Goal: Information Seeking & Learning: Learn about a topic

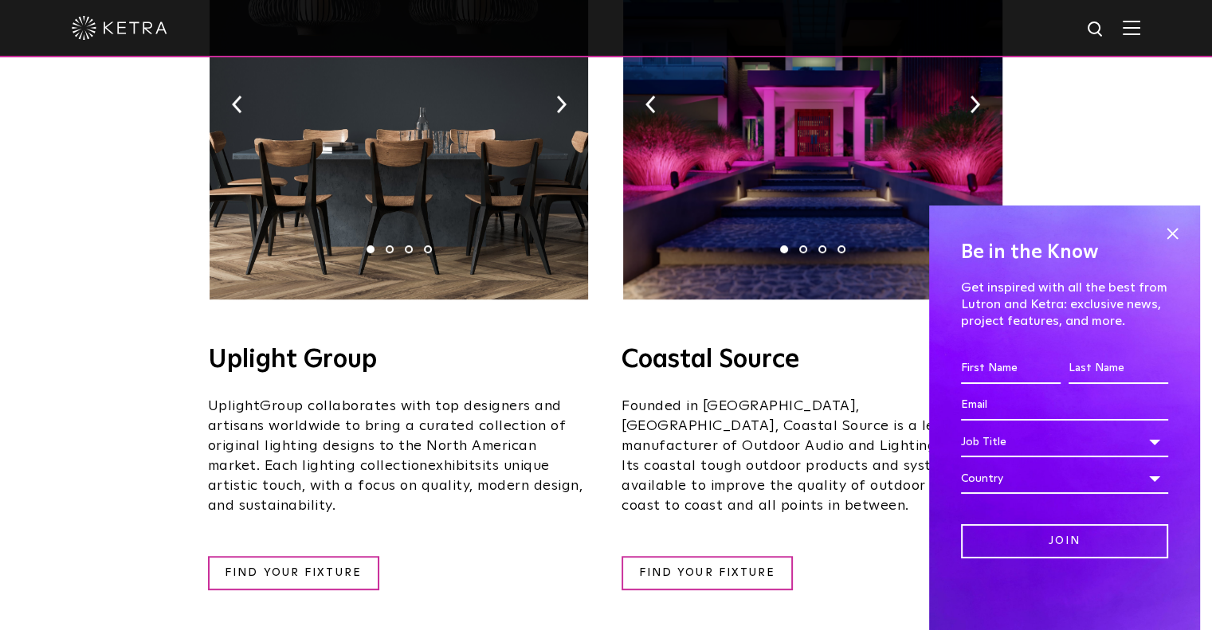
scroll to position [443, 0]
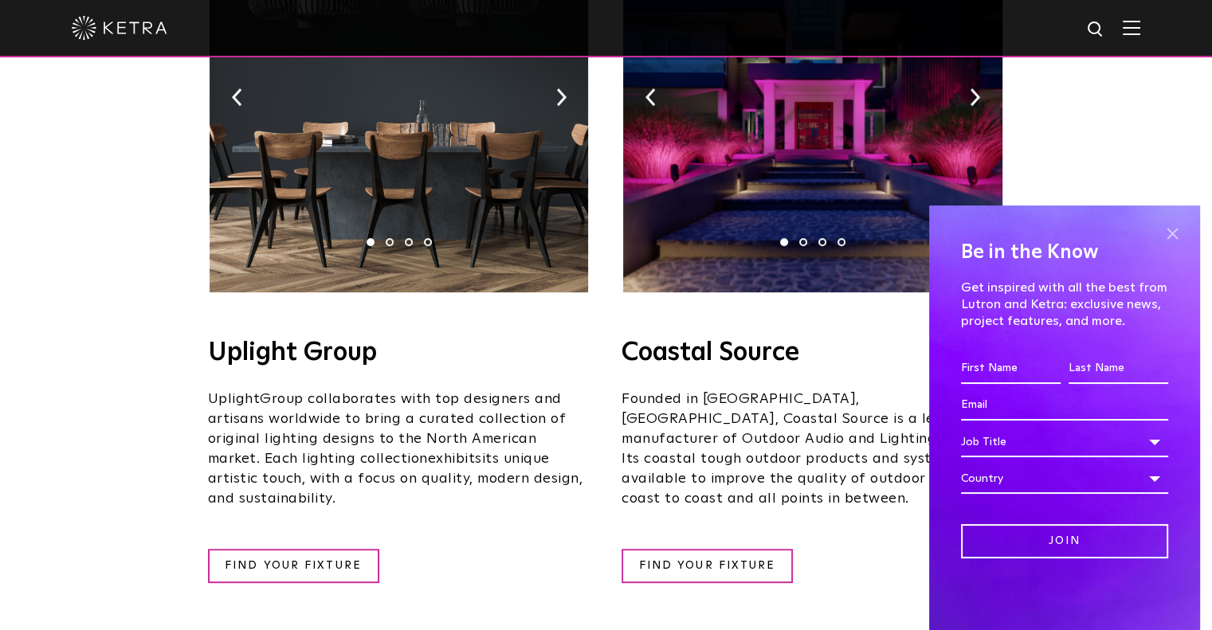
click at [1175, 241] on span at bounding box center [1172, 234] width 24 height 24
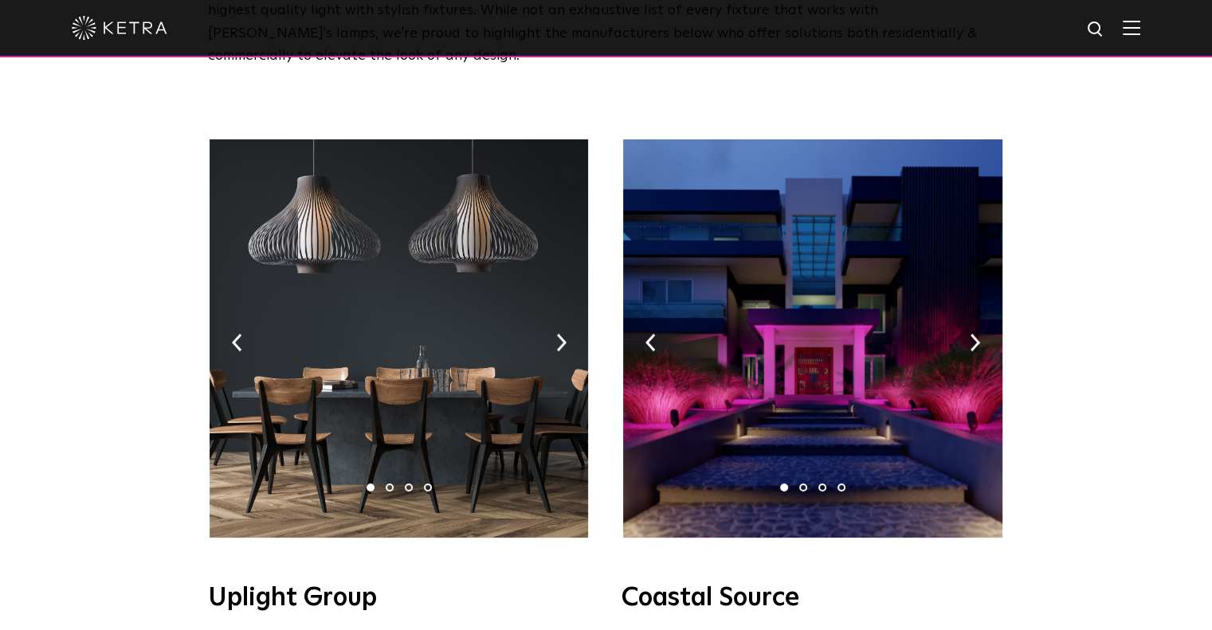
scroll to position [196, 0]
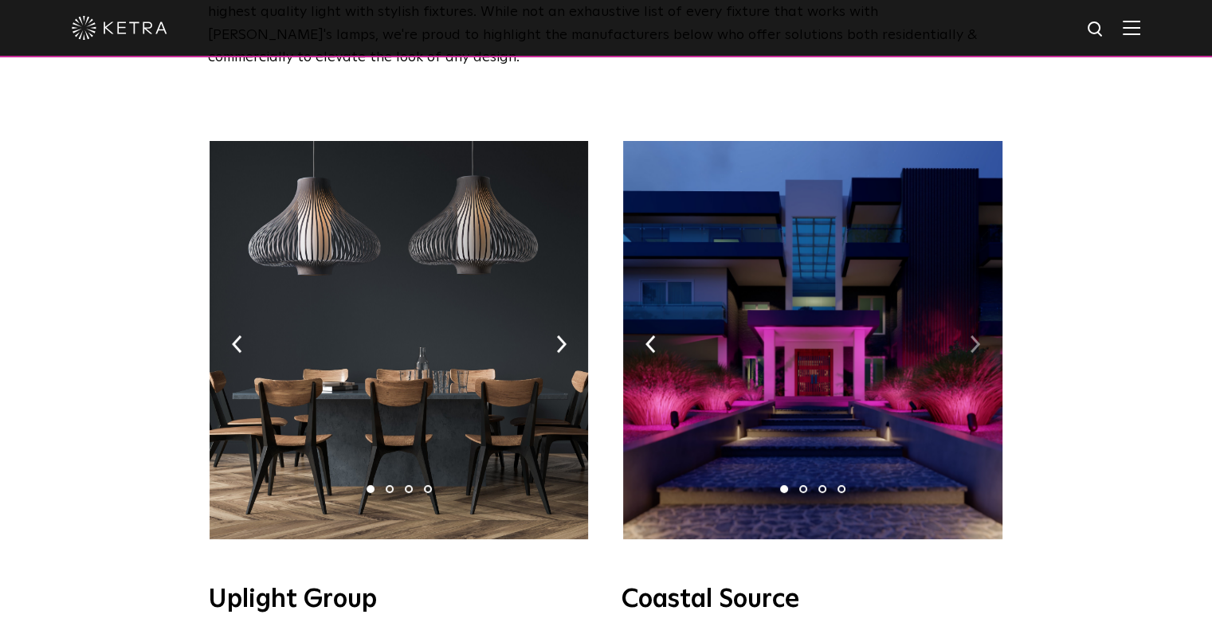
click at [976, 336] on img at bounding box center [975, 345] width 10 height 18
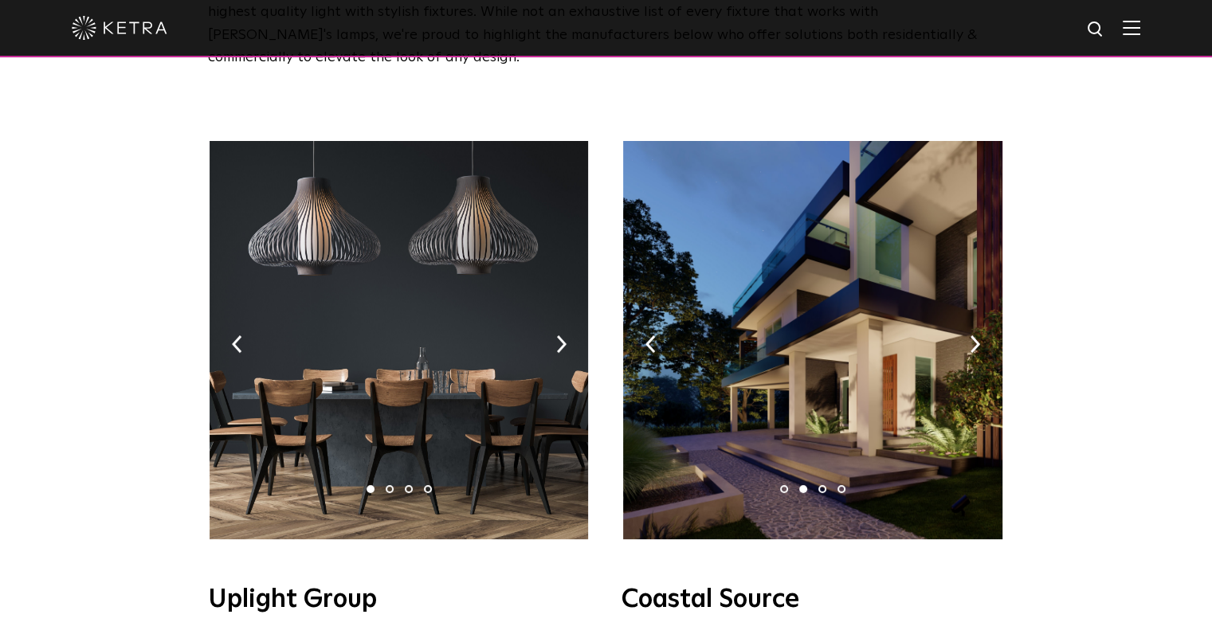
drag, startPoint x: 976, startPoint y: 317, endPoint x: 1055, endPoint y: 245, distance: 107.8
click at [976, 336] on img at bounding box center [975, 345] width 10 height 18
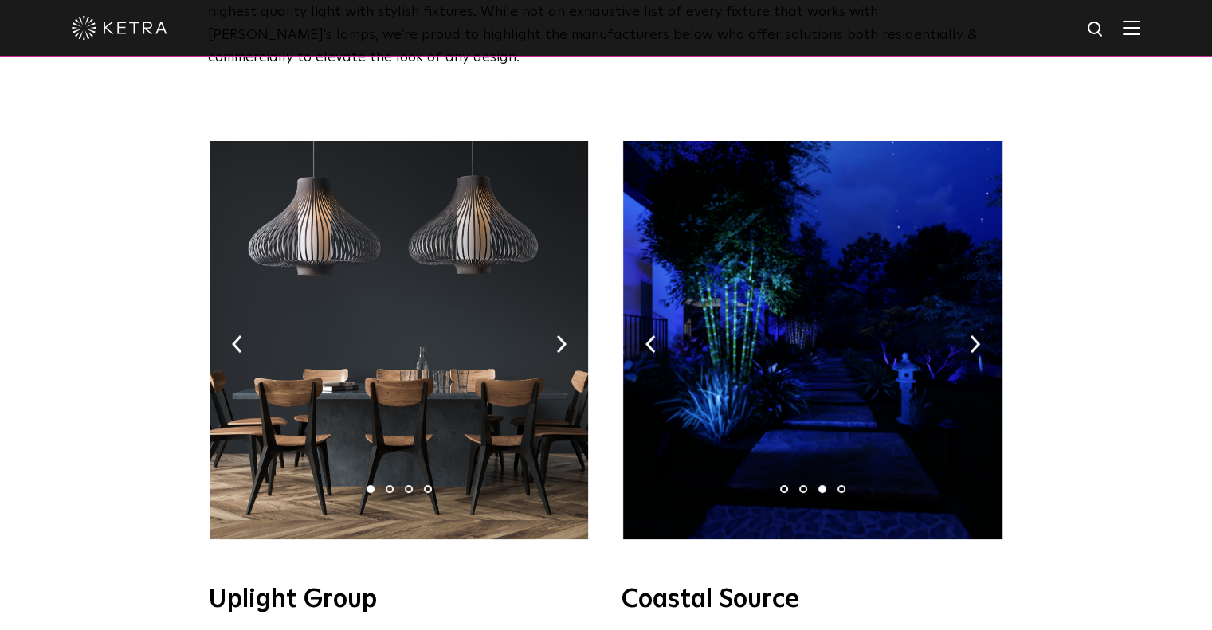
drag, startPoint x: 976, startPoint y: 318, endPoint x: 1083, endPoint y: 269, distance: 118.4
click at [970, 336] on img at bounding box center [975, 345] width 10 height 18
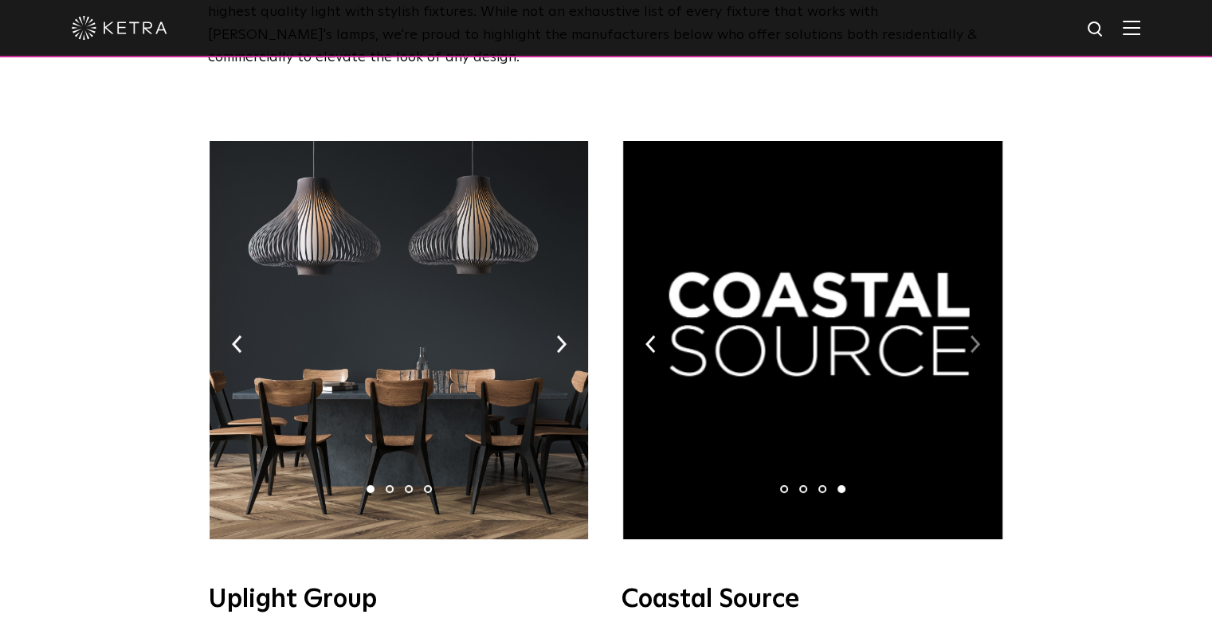
click at [970, 336] on img at bounding box center [975, 345] width 10 height 18
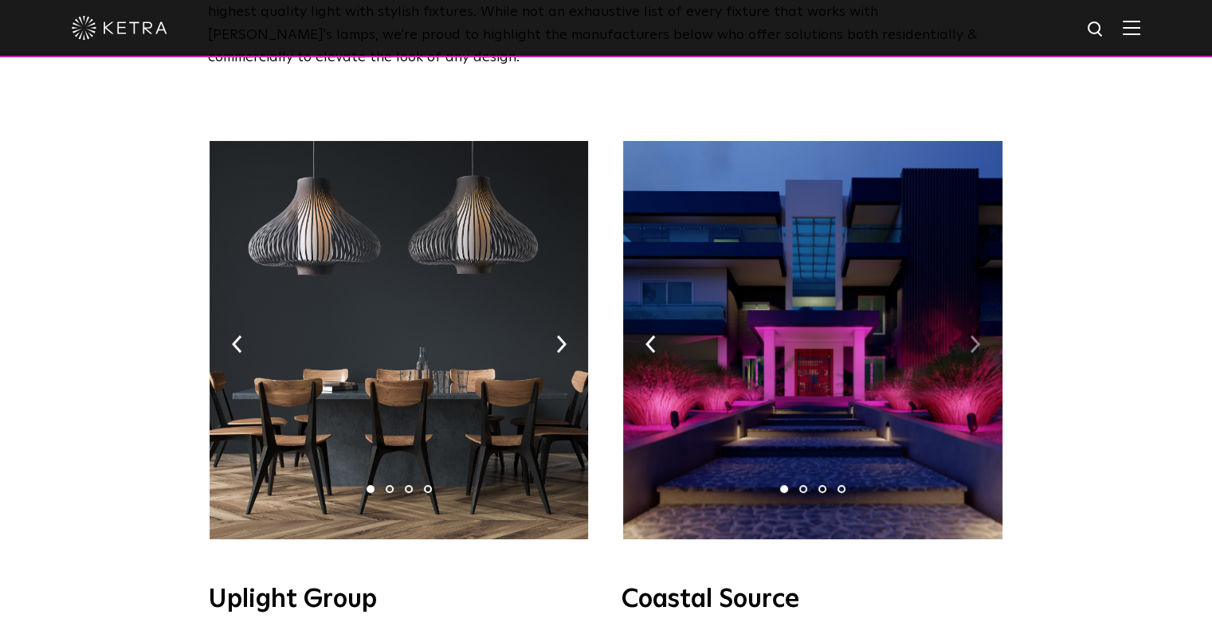
click at [976, 336] on img at bounding box center [975, 345] width 10 height 18
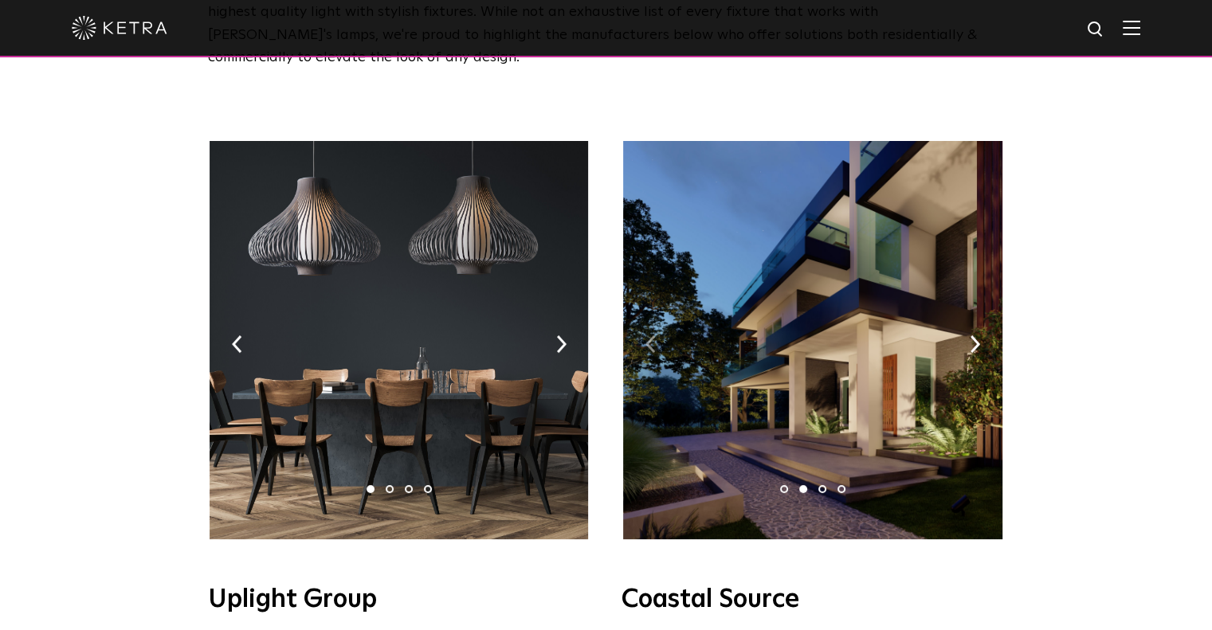
click at [650, 336] on img at bounding box center [651, 345] width 10 height 18
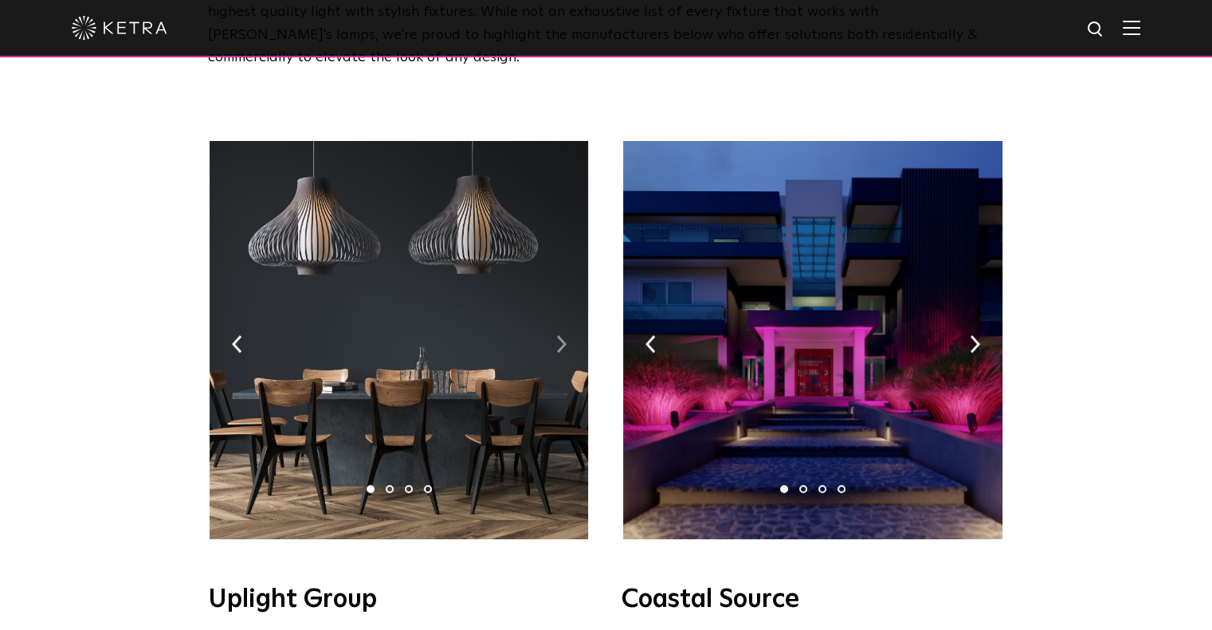
click at [561, 336] on img at bounding box center [561, 345] width 10 height 18
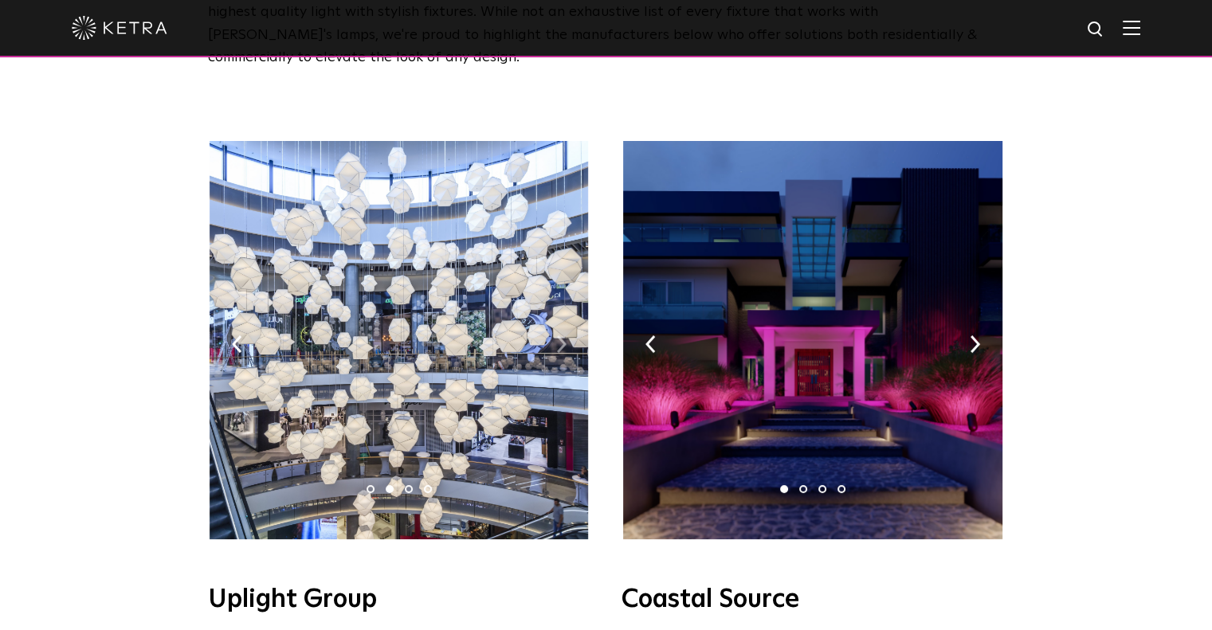
click at [561, 336] on img at bounding box center [561, 345] width 10 height 18
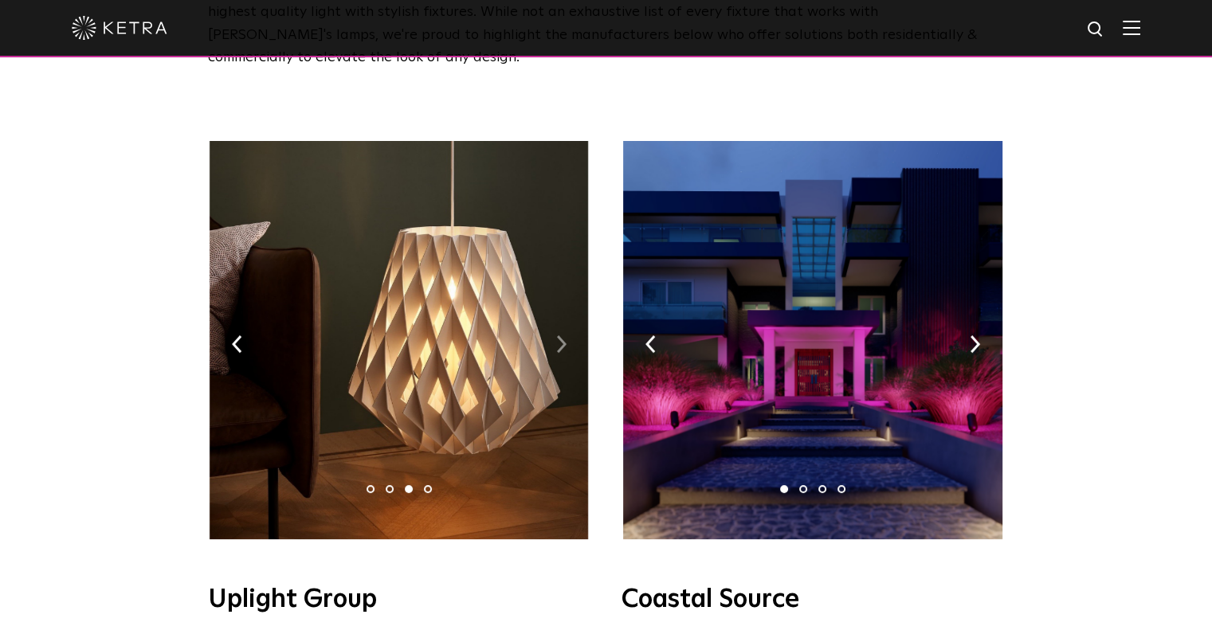
click at [561, 336] on img at bounding box center [561, 345] width 10 height 18
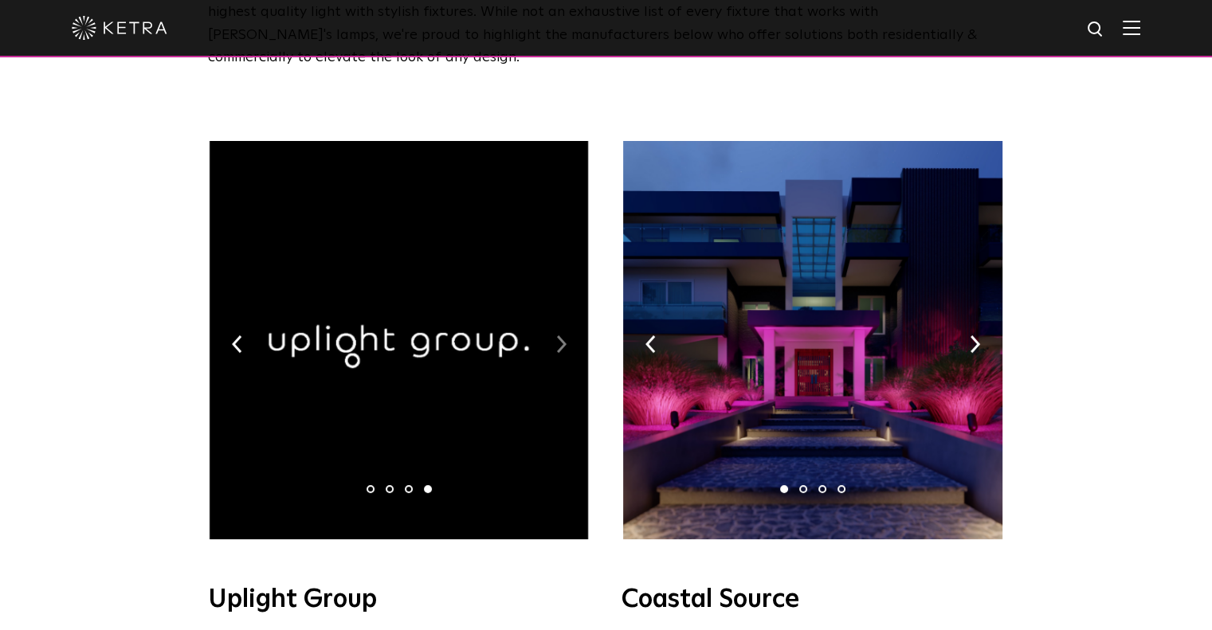
click at [561, 336] on img at bounding box center [561, 345] width 10 height 18
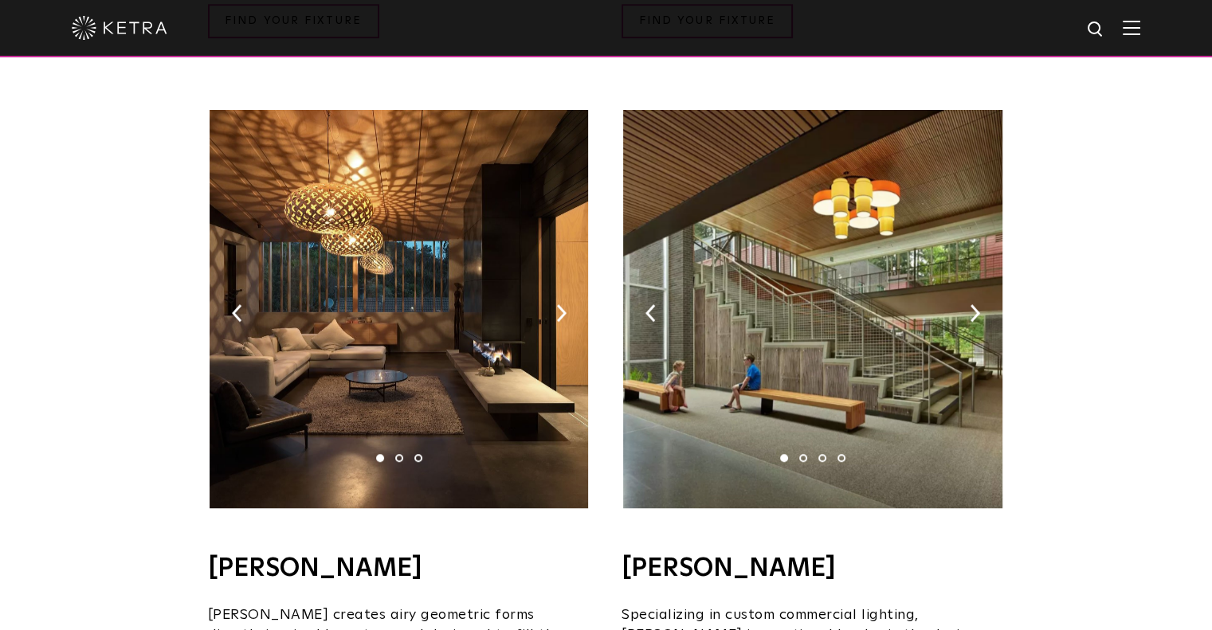
scroll to position [997, 0]
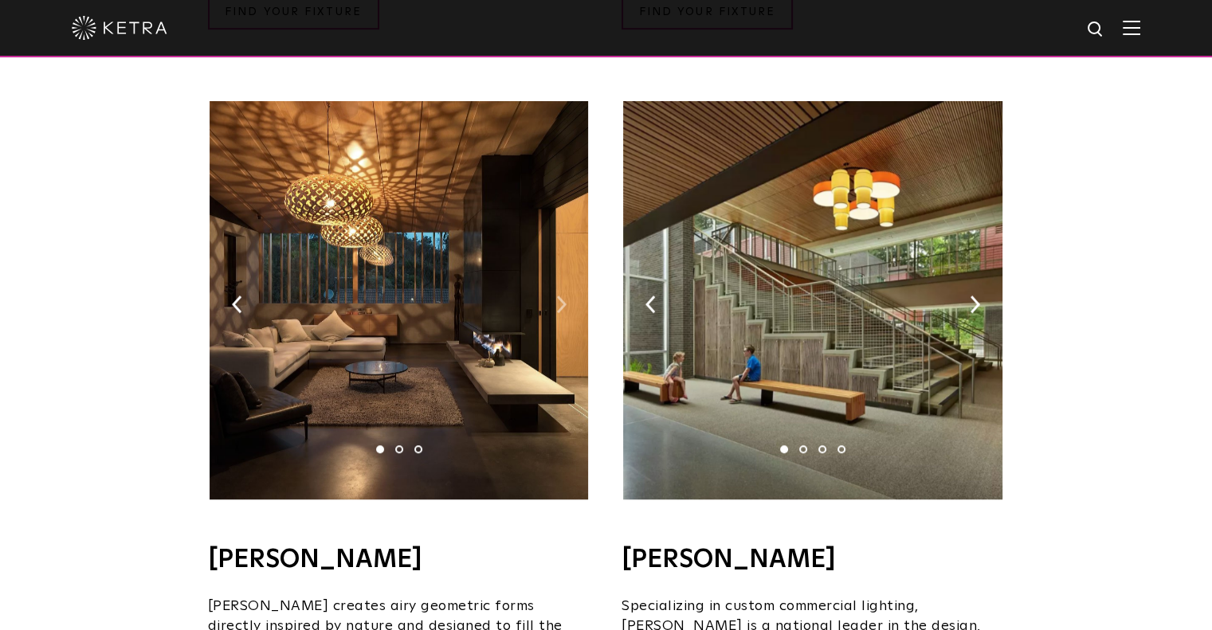
click at [564, 296] on img at bounding box center [561, 305] width 10 height 18
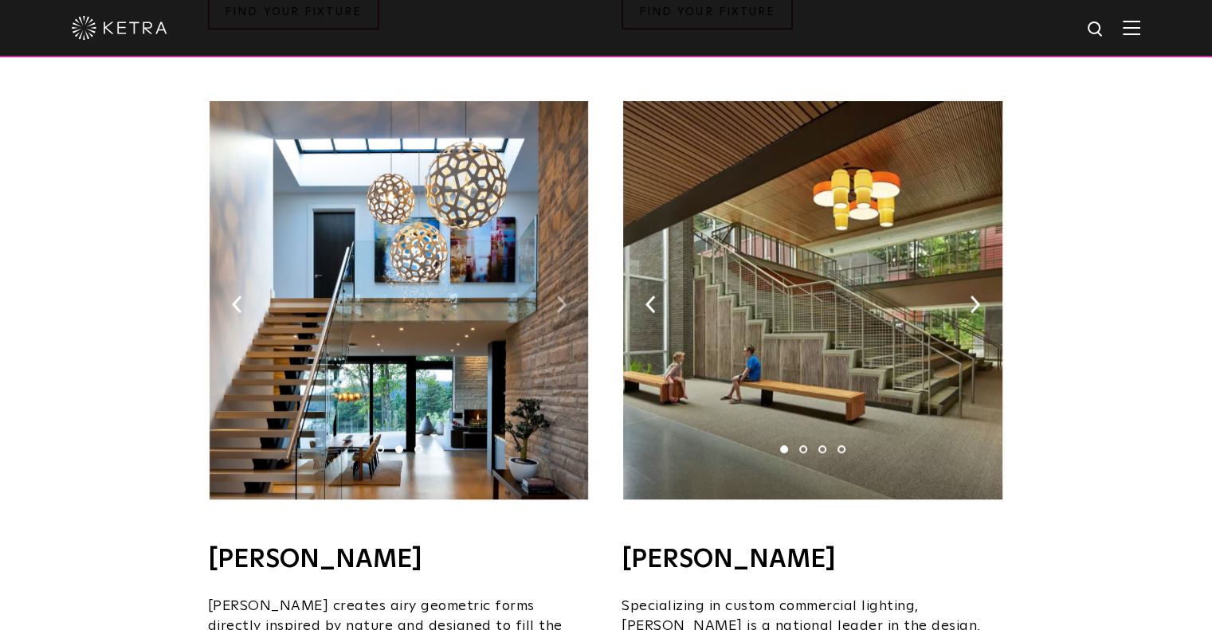
click at [564, 296] on img at bounding box center [561, 305] width 10 height 18
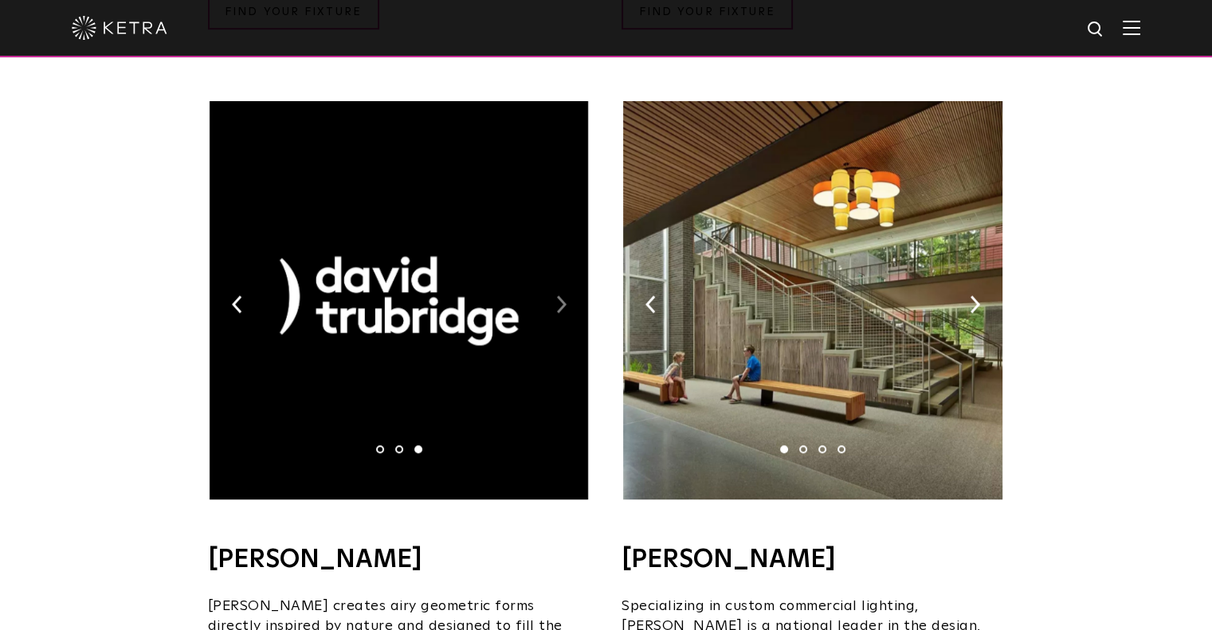
click at [564, 296] on img at bounding box center [561, 305] width 10 height 18
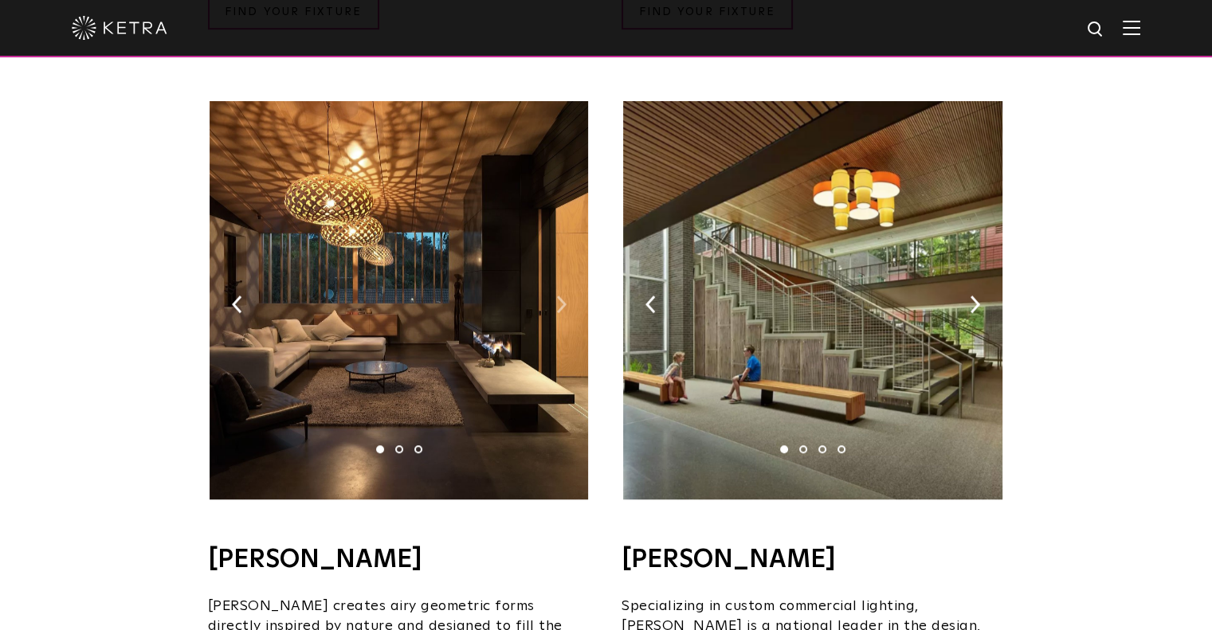
click at [564, 296] on img at bounding box center [561, 305] width 10 height 18
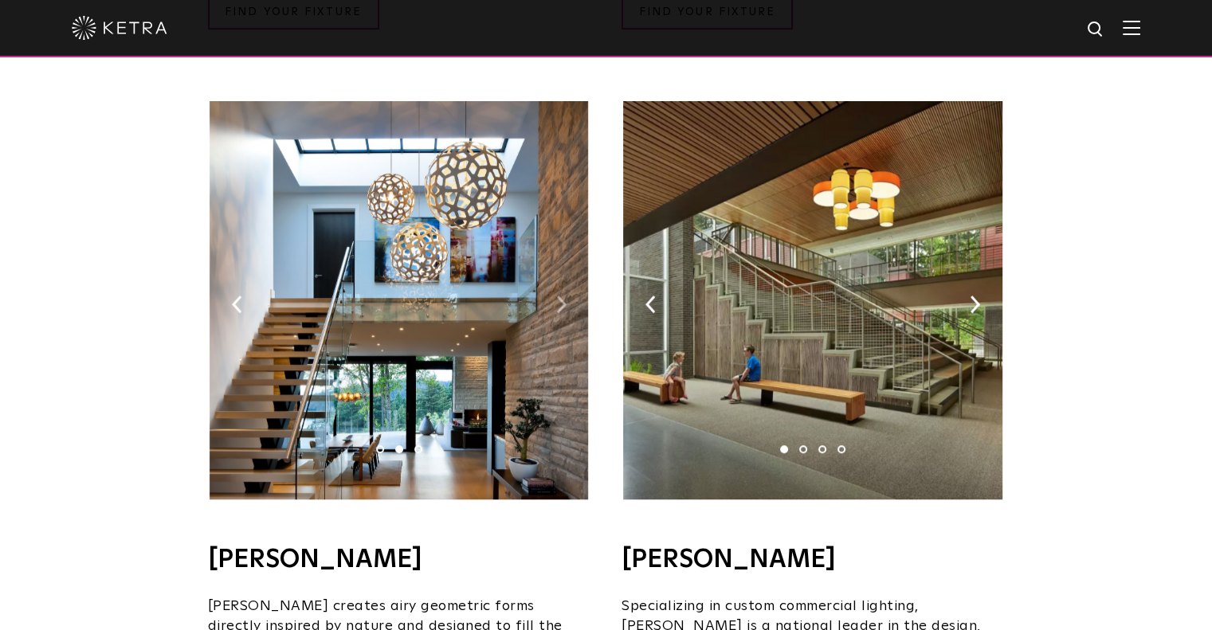
click at [564, 296] on img at bounding box center [561, 305] width 10 height 18
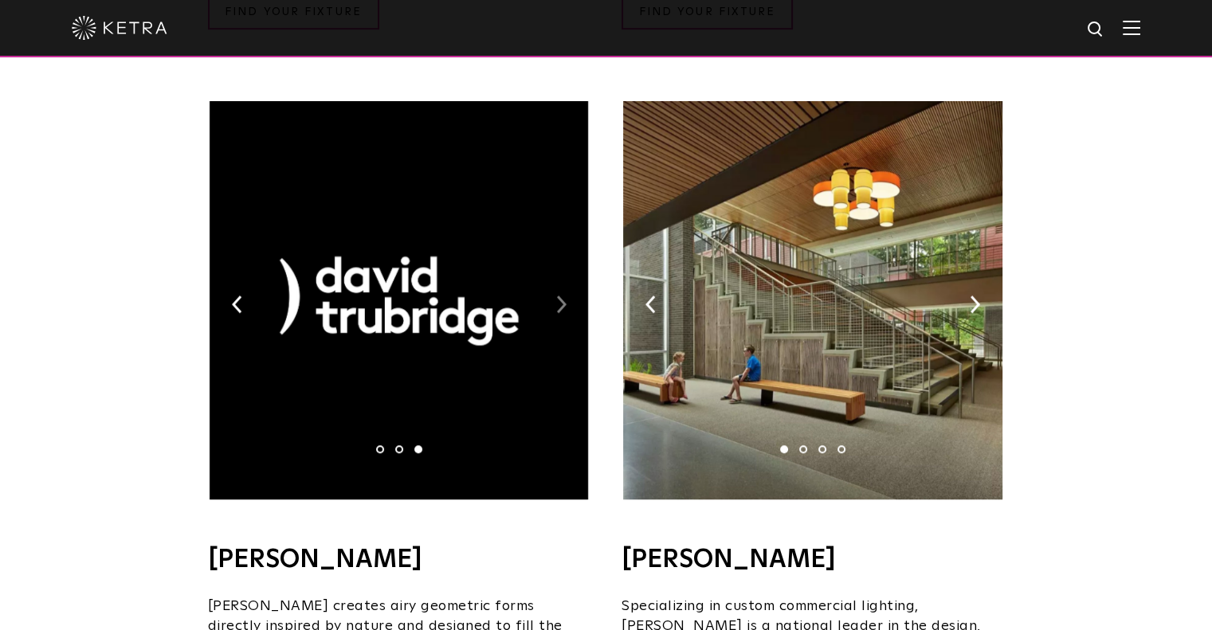
click at [564, 296] on img at bounding box center [561, 305] width 10 height 18
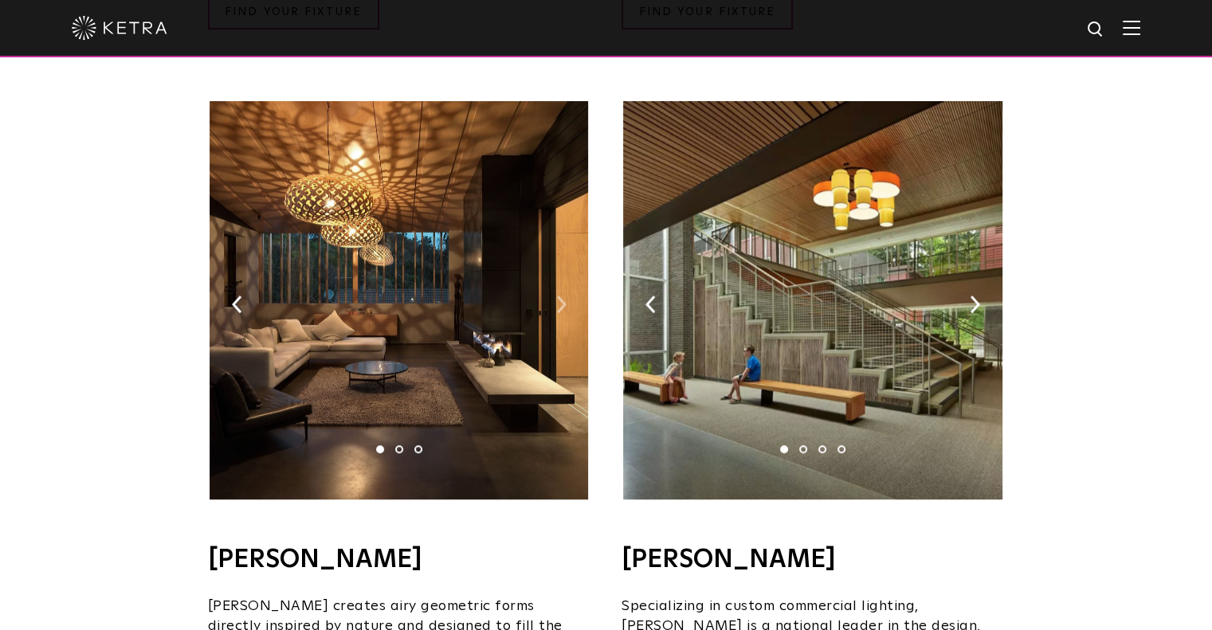
click at [564, 296] on img at bounding box center [561, 305] width 10 height 18
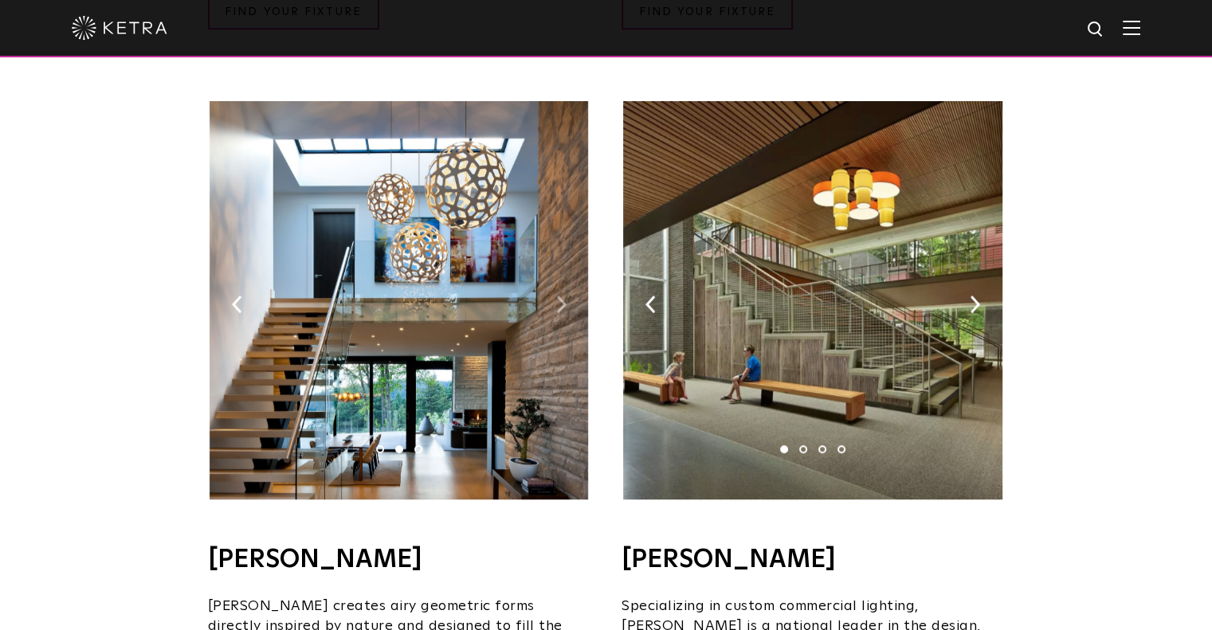
click at [564, 296] on img at bounding box center [561, 305] width 10 height 18
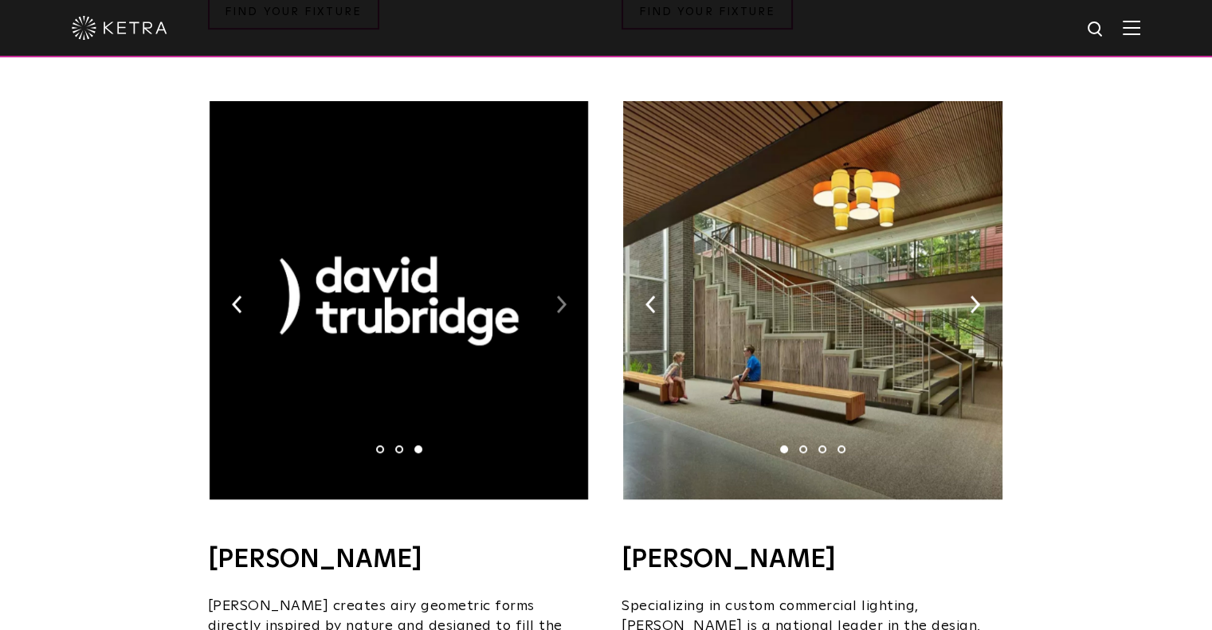
click at [564, 296] on img at bounding box center [561, 305] width 10 height 18
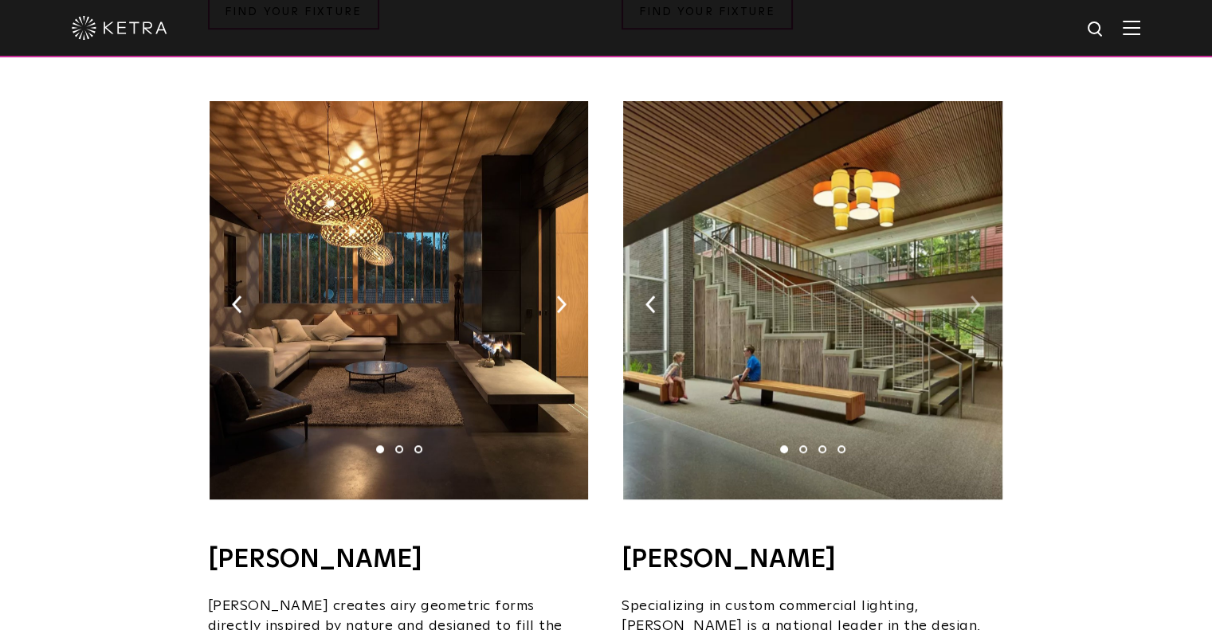
click at [975, 296] on img at bounding box center [975, 305] width 10 height 18
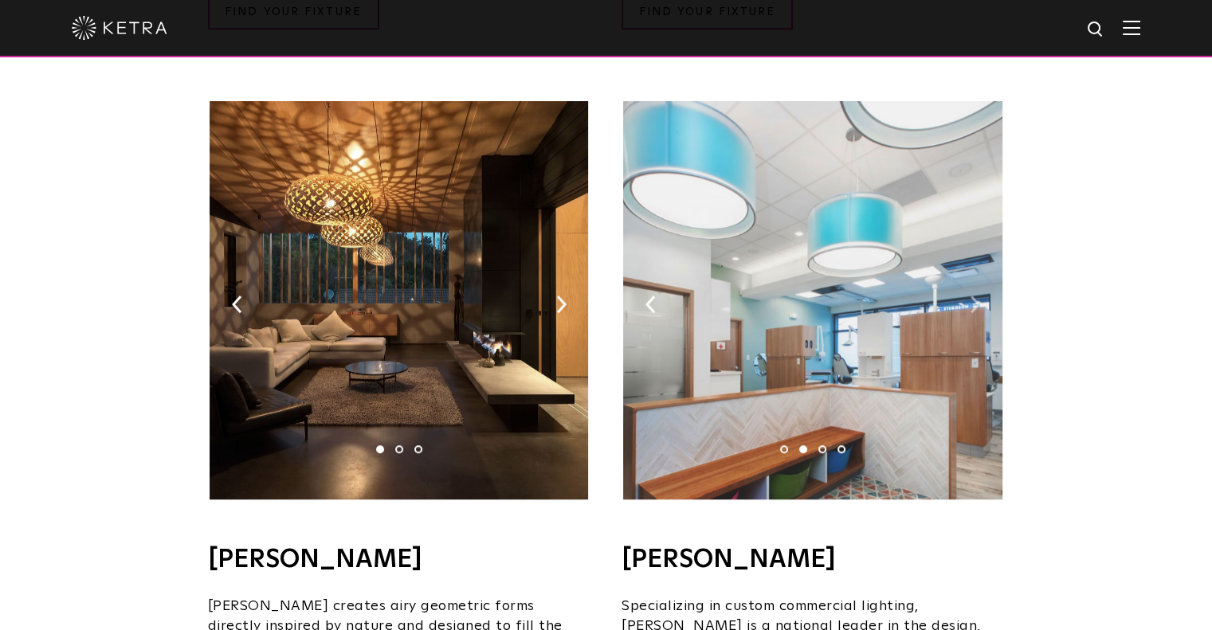
click at [975, 296] on img at bounding box center [975, 305] width 10 height 18
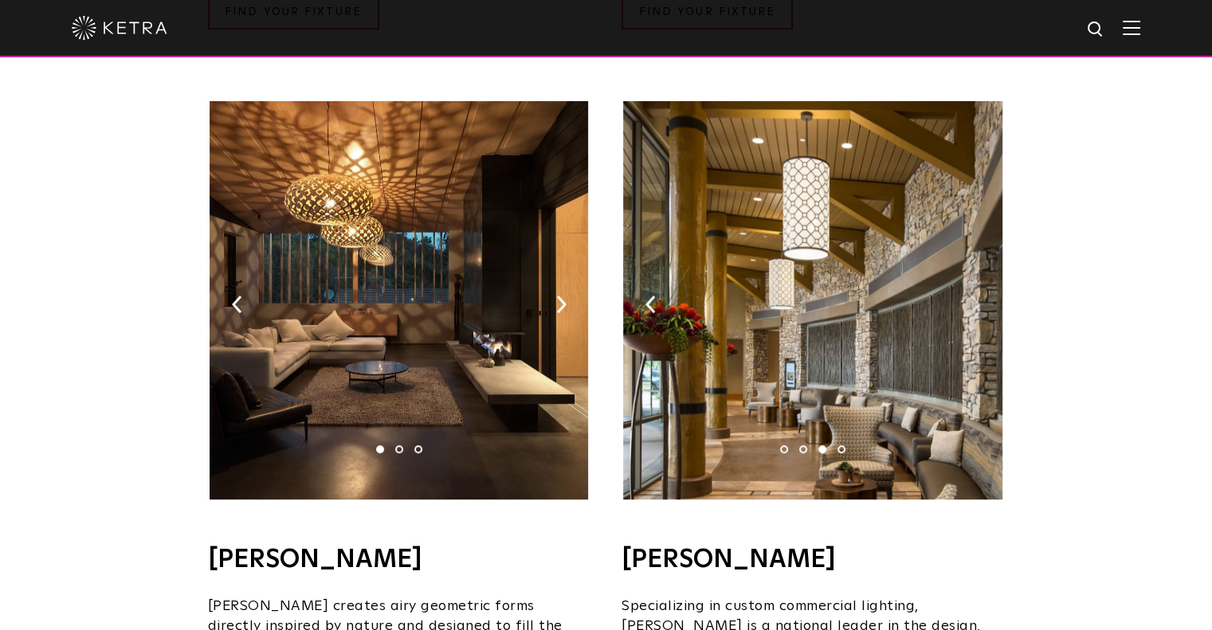
click at [975, 296] on img at bounding box center [975, 305] width 10 height 18
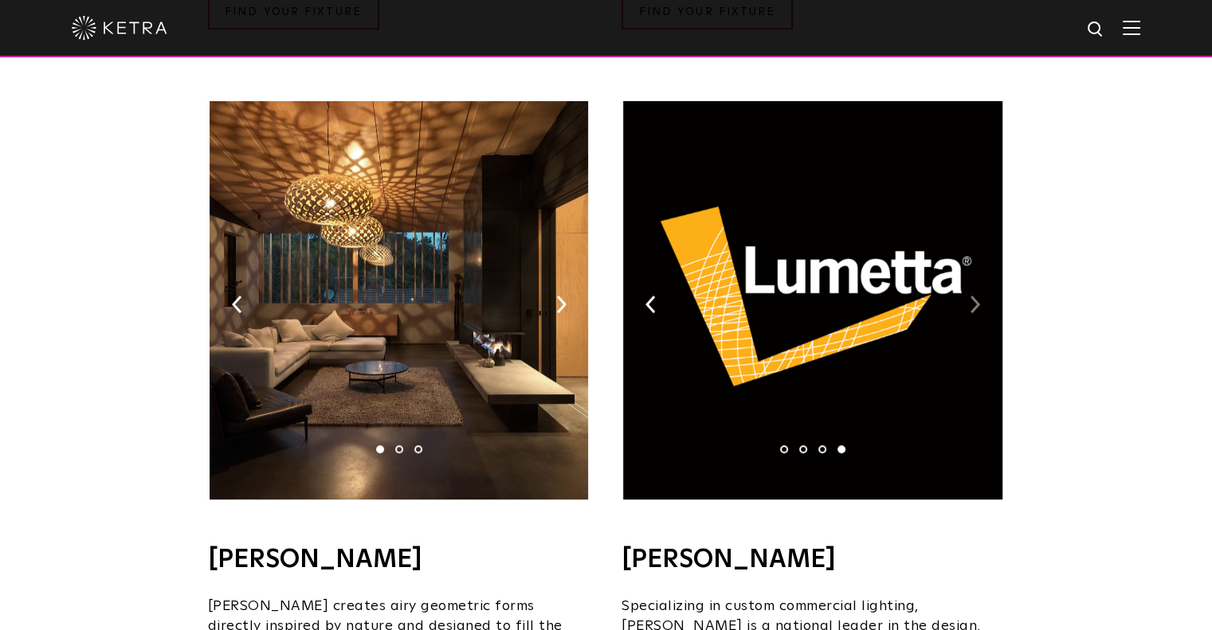
click at [975, 296] on img at bounding box center [975, 305] width 10 height 18
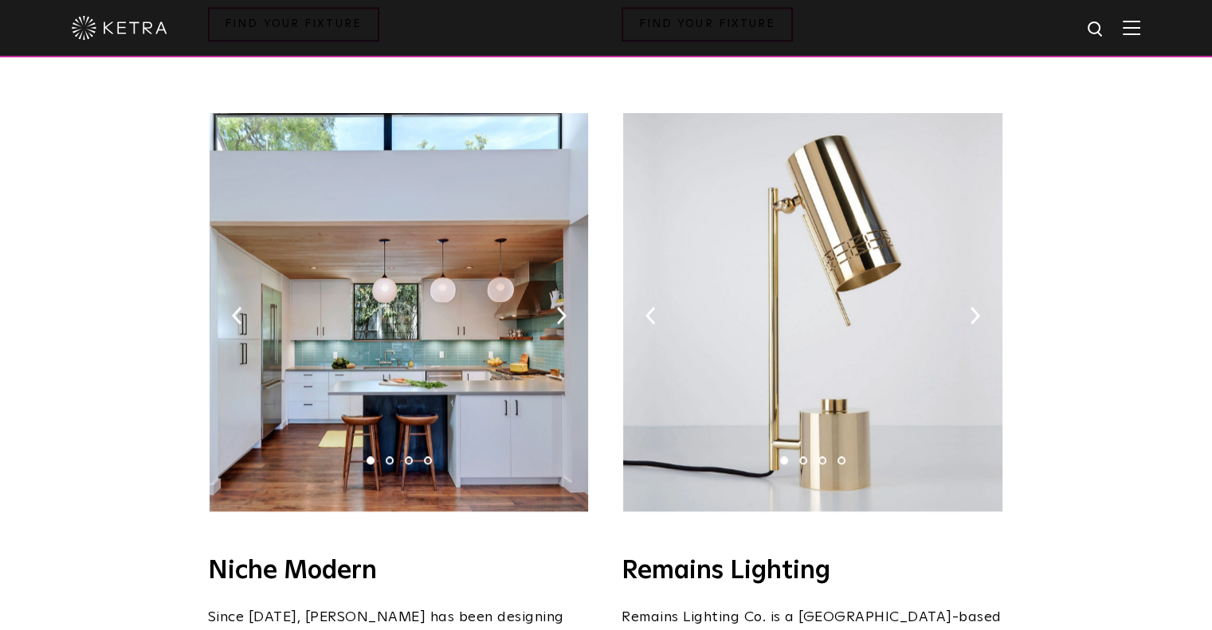
scroll to position [1769, 0]
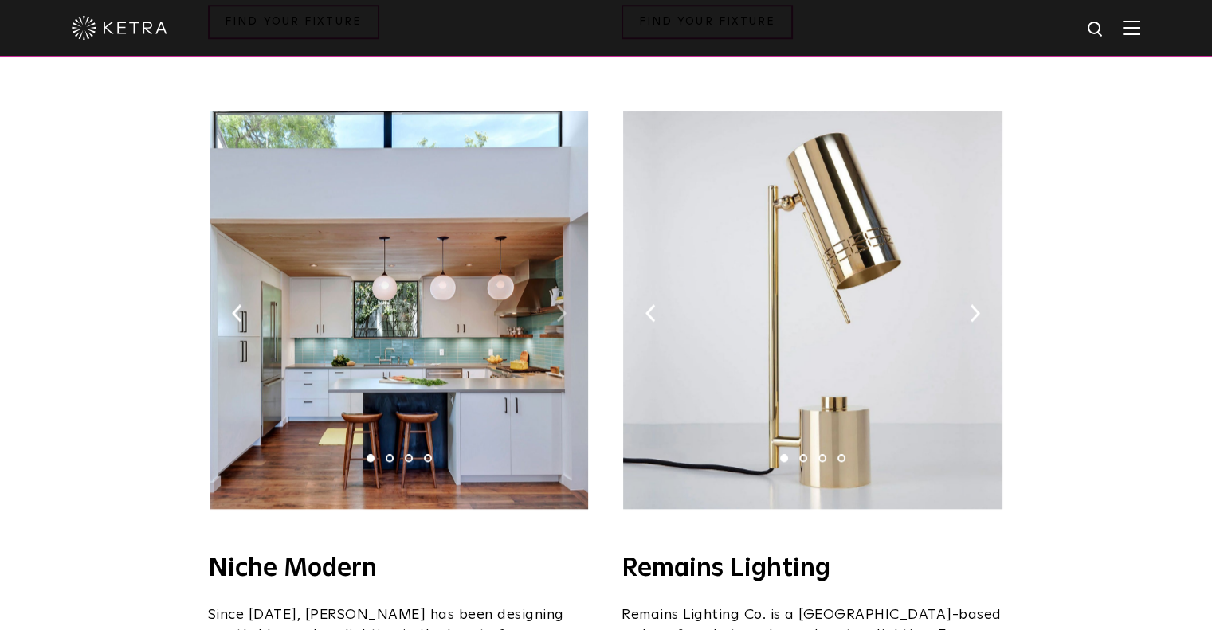
click at [559, 304] on img at bounding box center [561, 313] width 10 height 18
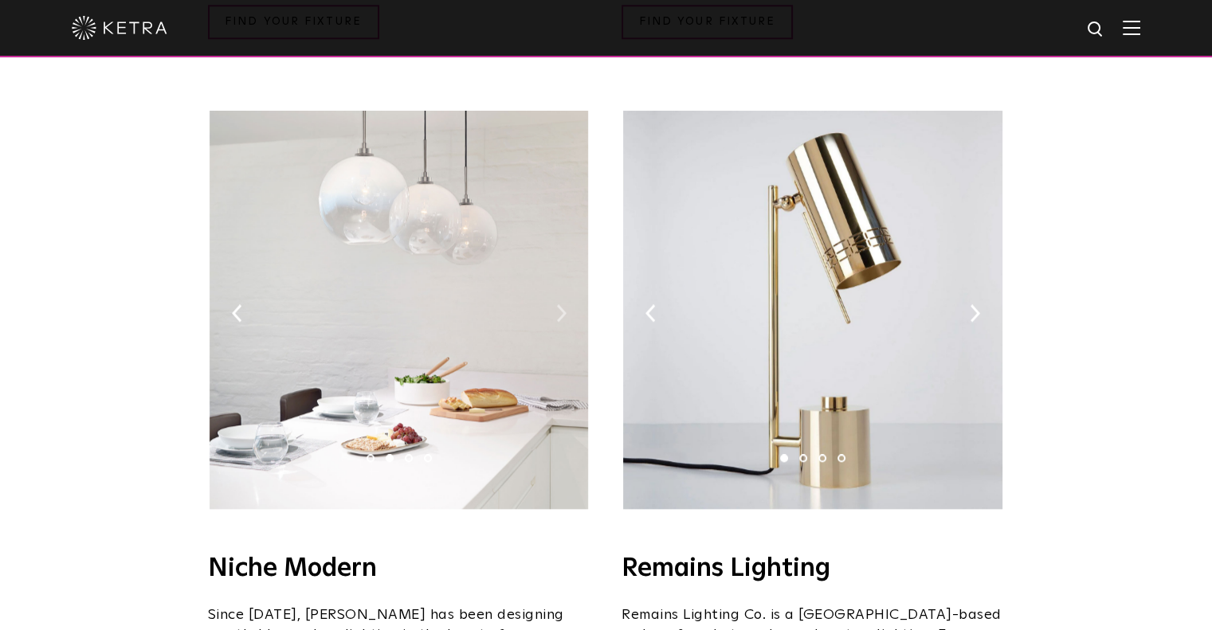
click at [559, 304] on img at bounding box center [561, 313] width 10 height 18
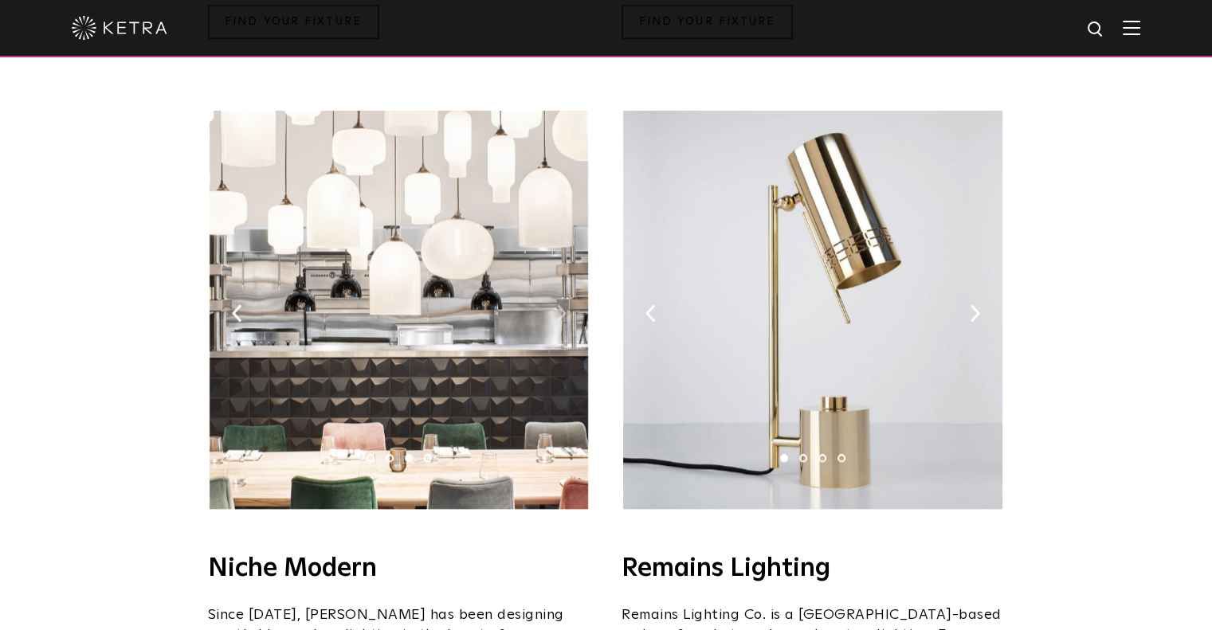
click at [559, 304] on img at bounding box center [561, 313] width 10 height 18
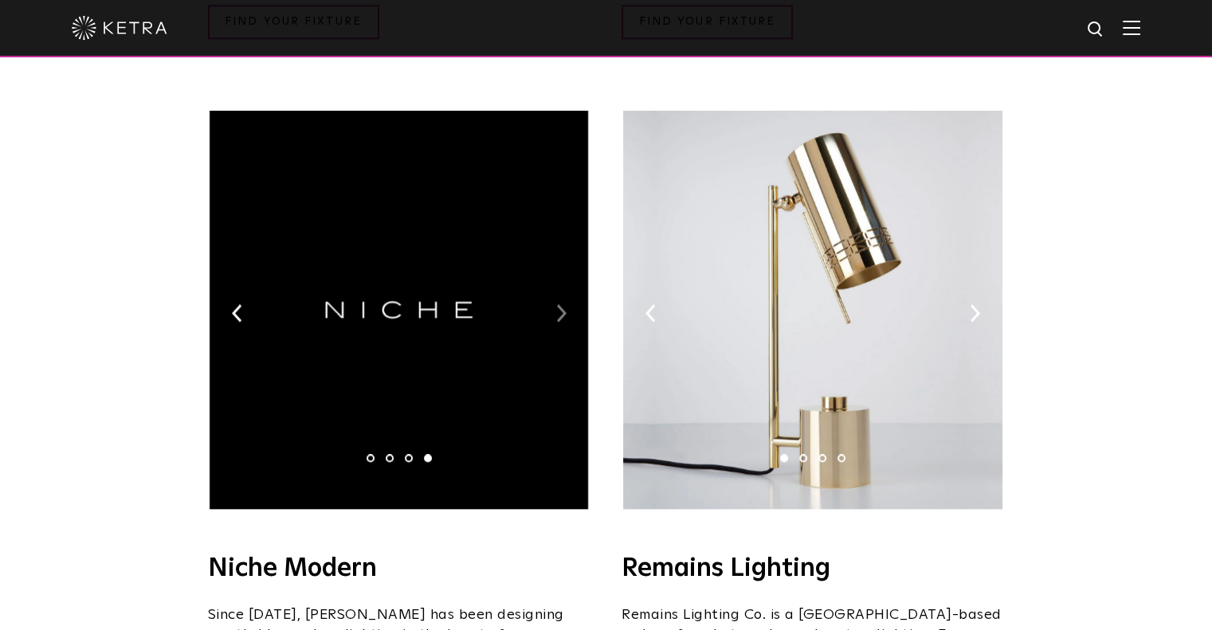
click at [559, 304] on img at bounding box center [561, 313] width 10 height 18
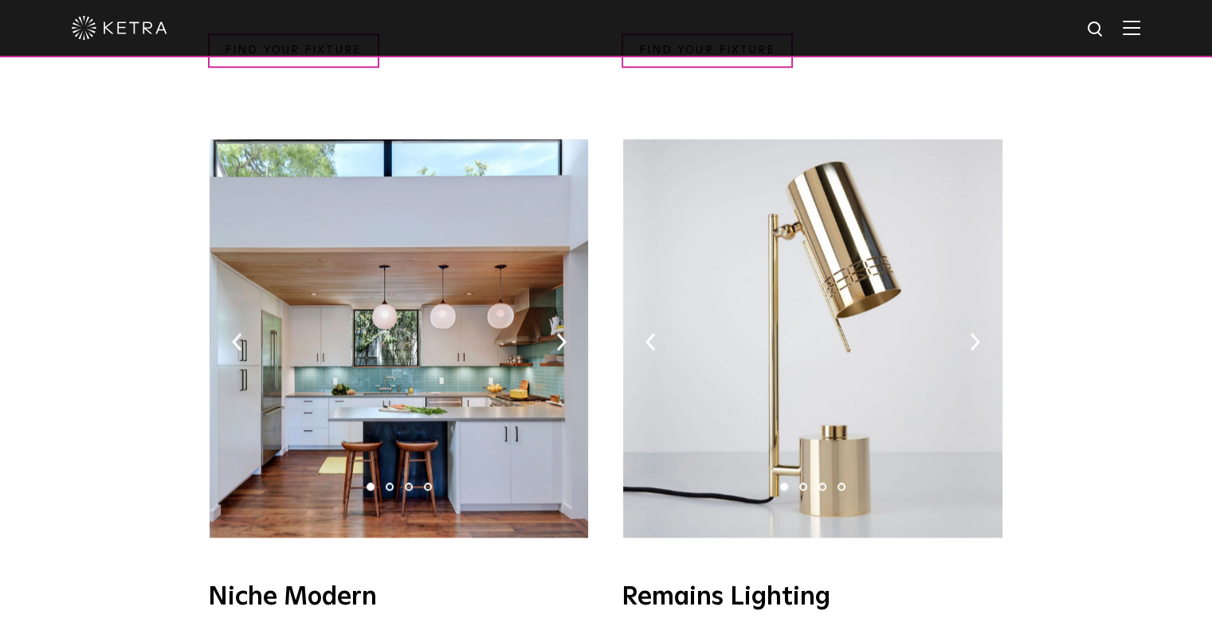
scroll to position [1739, 0]
click at [980, 301] on img at bounding box center [812, 339] width 379 height 398
click at [973, 334] on img at bounding box center [975, 343] width 10 height 18
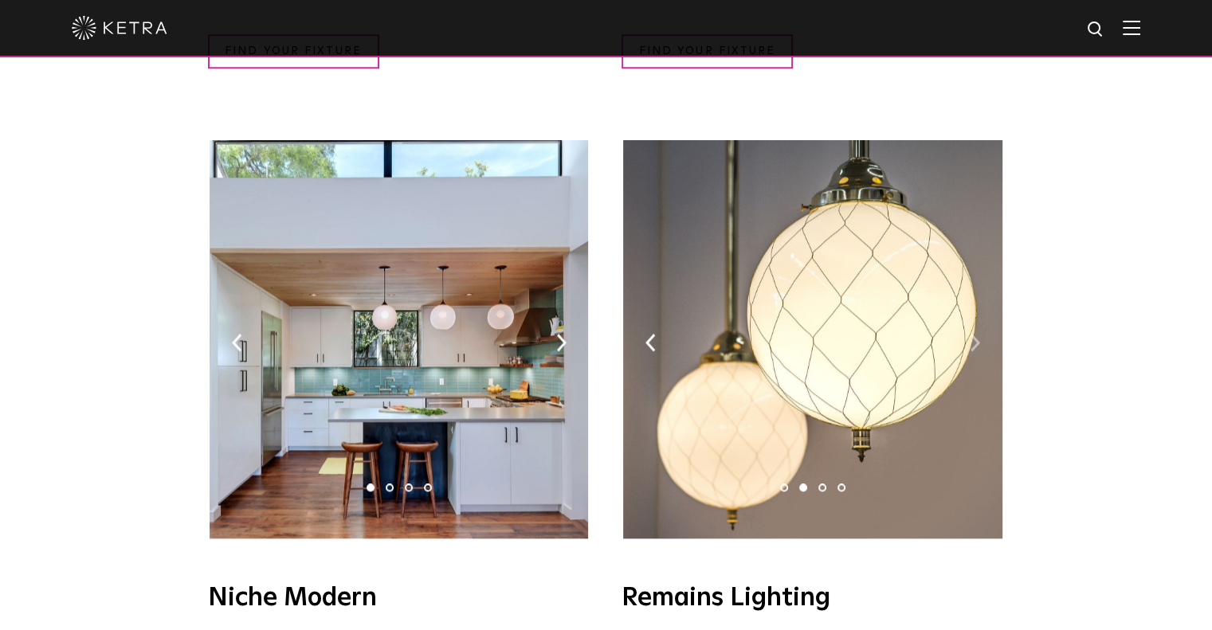
click at [973, 334] on img at bounding box center [975, 343] width 10 height 18
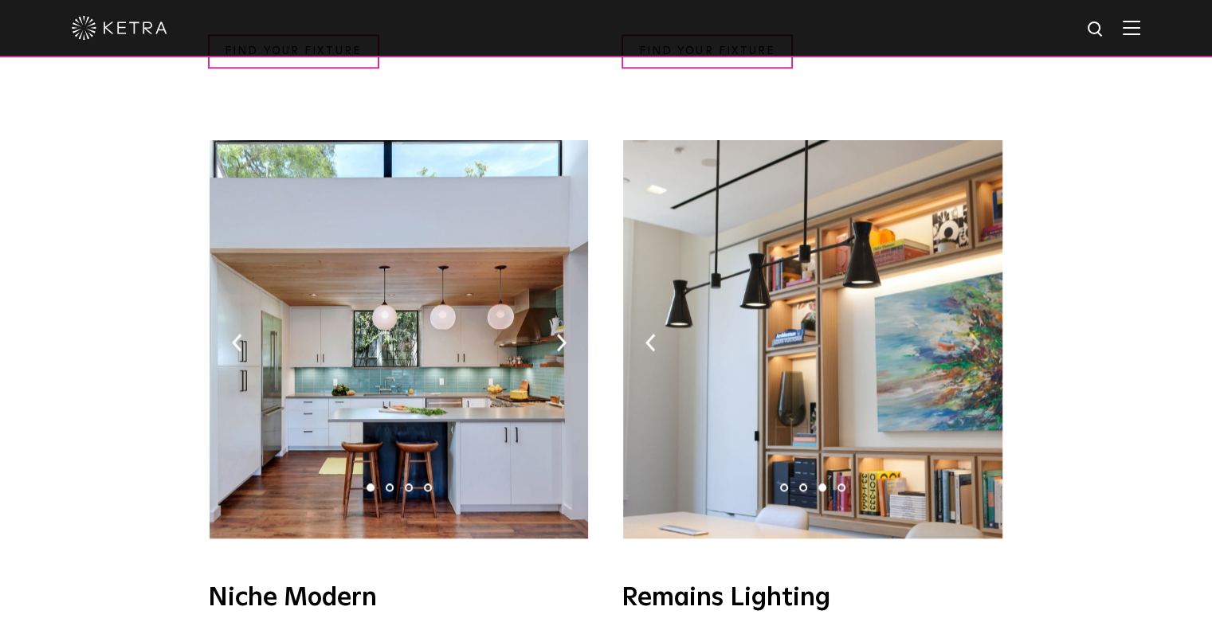
click at [973, 334] on img at bounding box center [975, 343] width 10 height 18
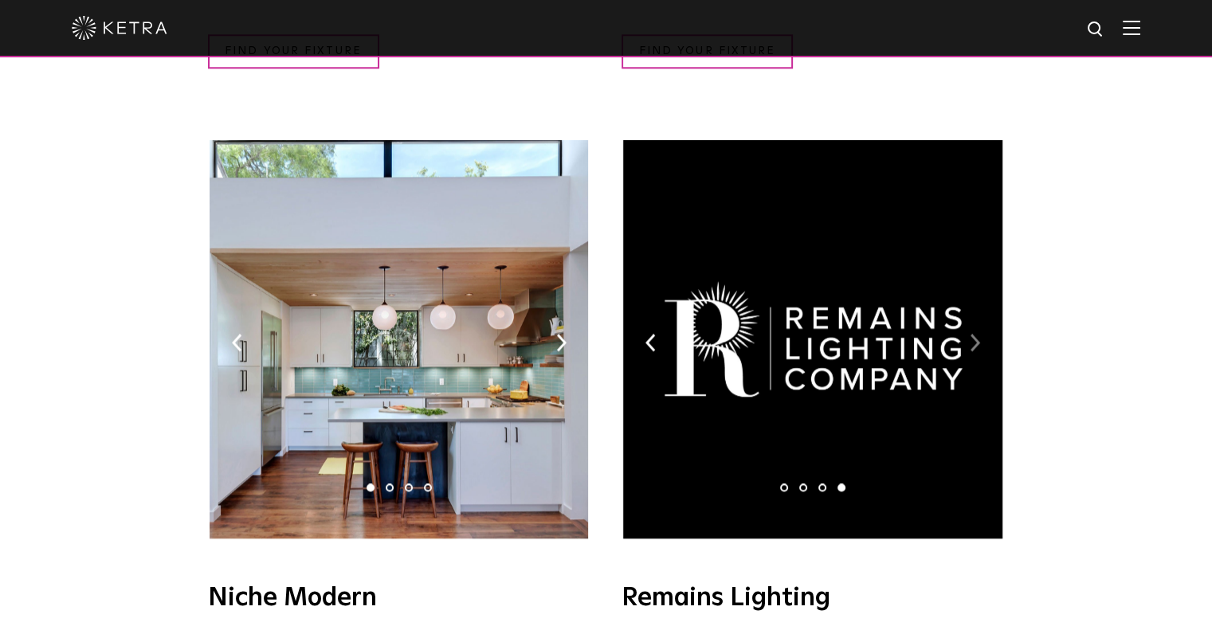
click at [973, 334] on img at bounding box center [975, 343] width 10 height 18
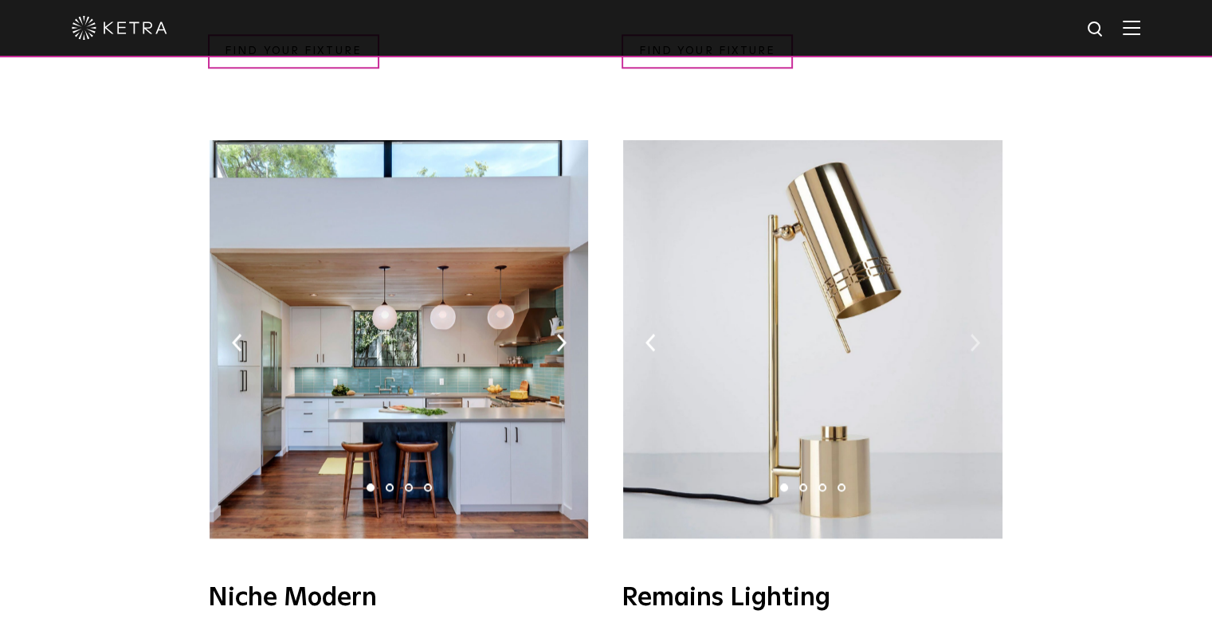
click at [973, 334] on img at bounding box center [975, 343] width 10 height 18
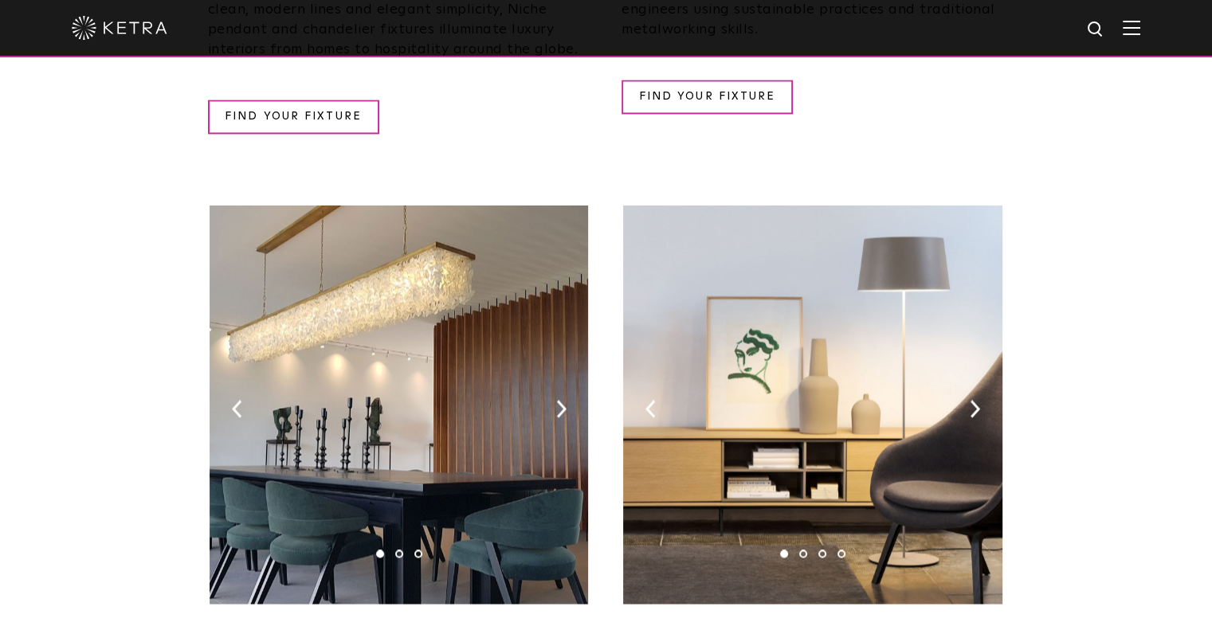
scroll to position [2453, 0]
click at [559, 401] on img at bounding box center [561, 410] width 10 height 18
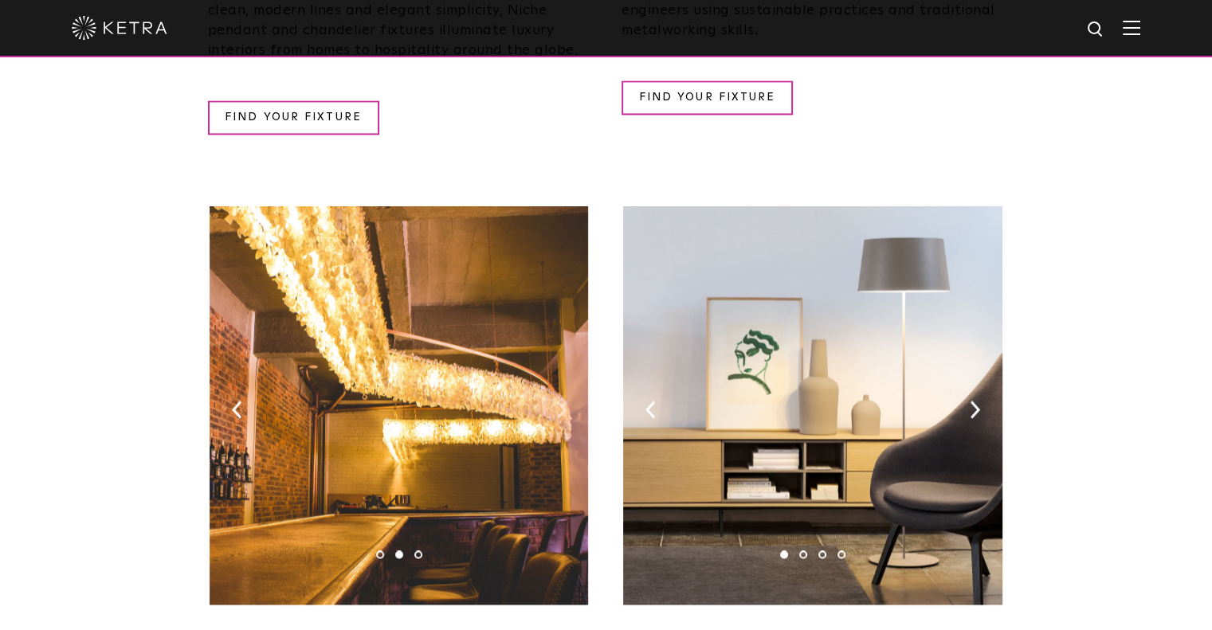
click at [559, 401] on img at bounding box center [561, 410] width 10 height 18
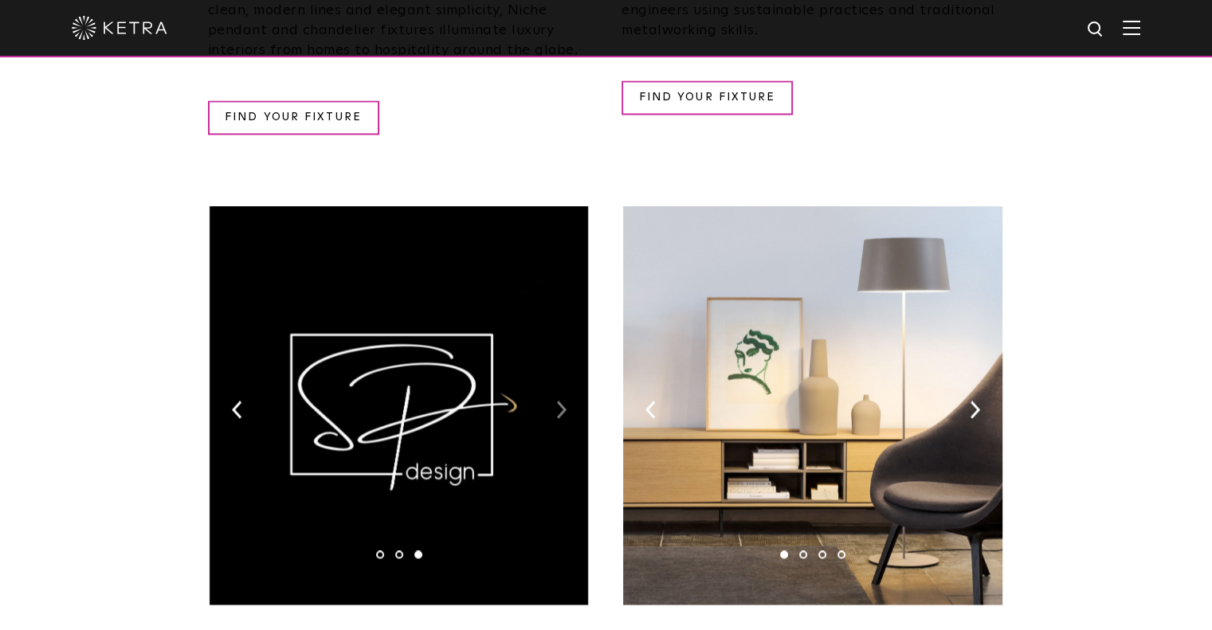
click at [559, 401] on img at bounding box center [561, 410] width 10 height 18
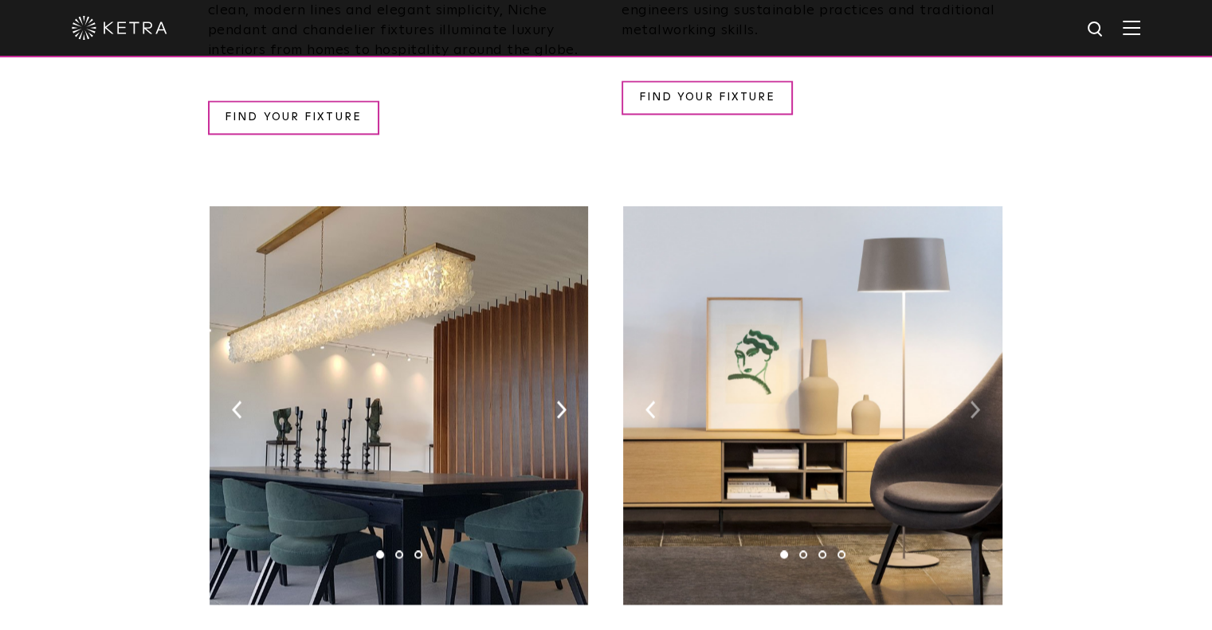
click at [971, 401] on img at bounding box center [975, 410] width 10 height 18
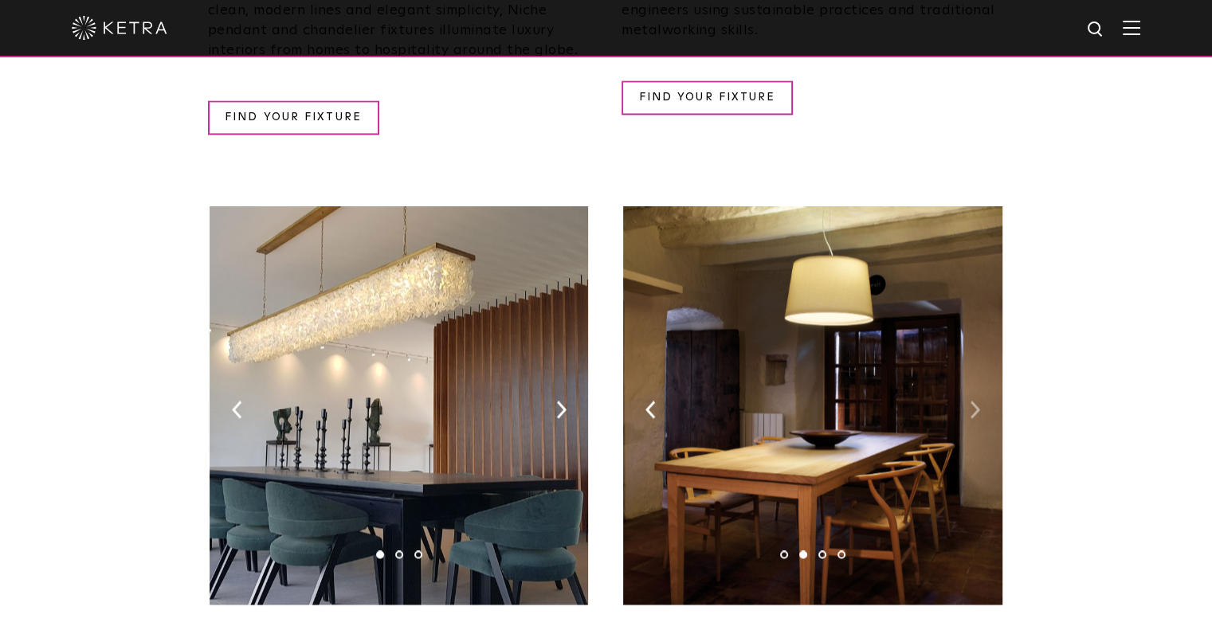
click at [971, 401] on img at bounding box center [975, 410] width 10 height 18
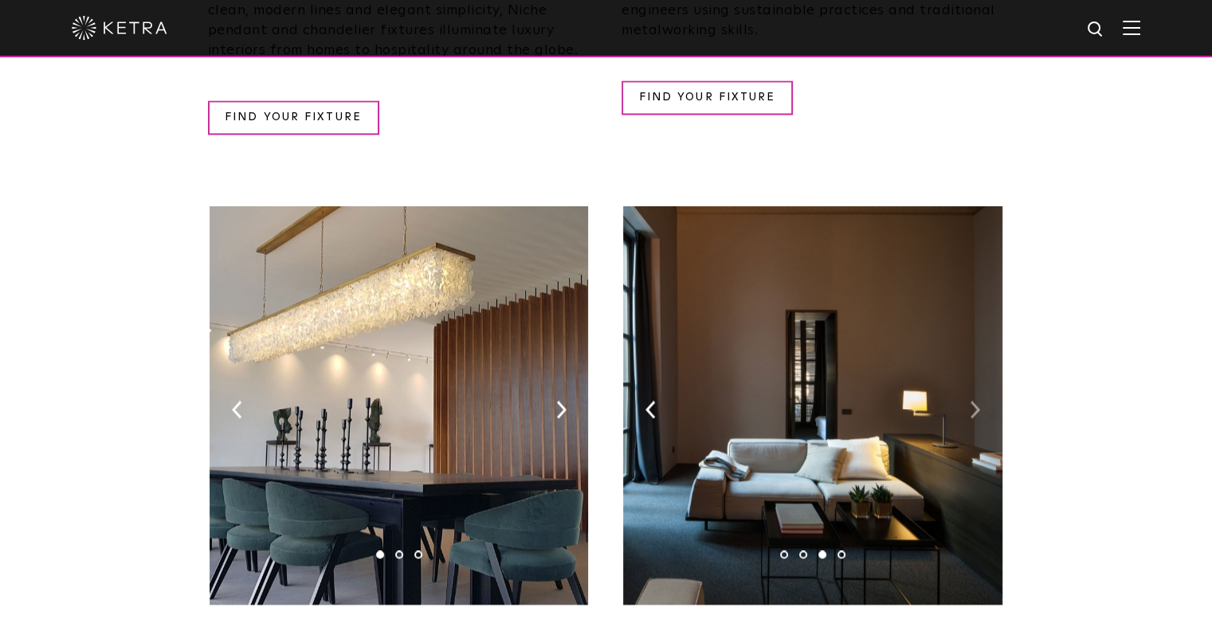
click at [971, 401] on img at bounding box center [975, 410] width 10 height 18
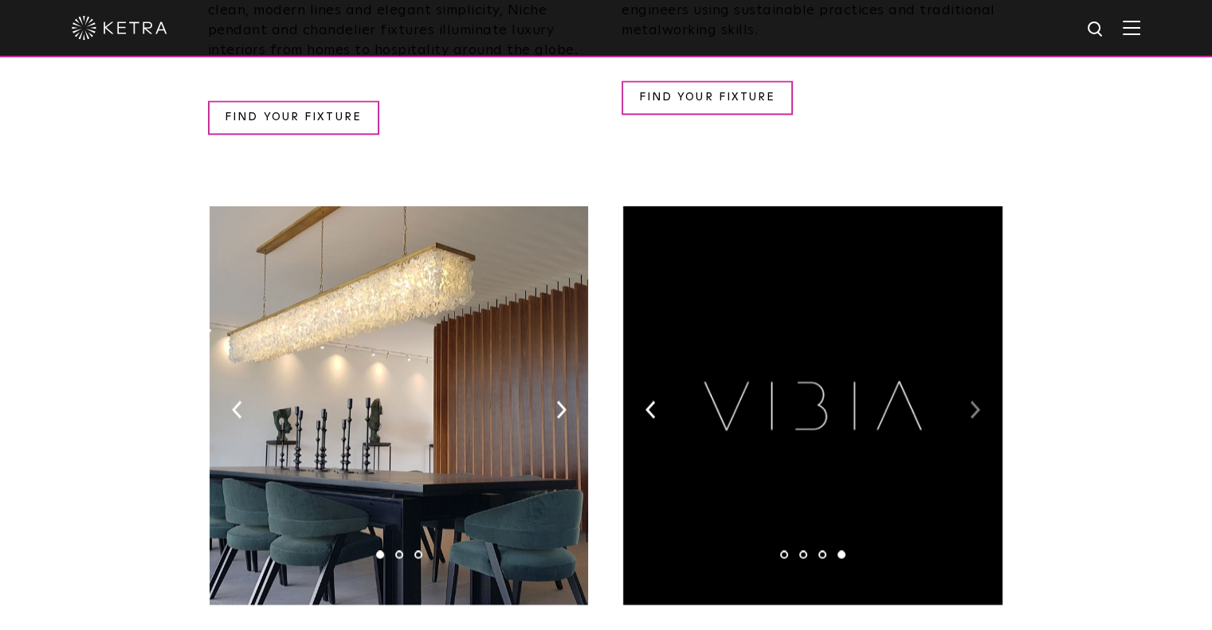
click at [971, 401] on img at bounding box center [975, 410] width 10 height 18
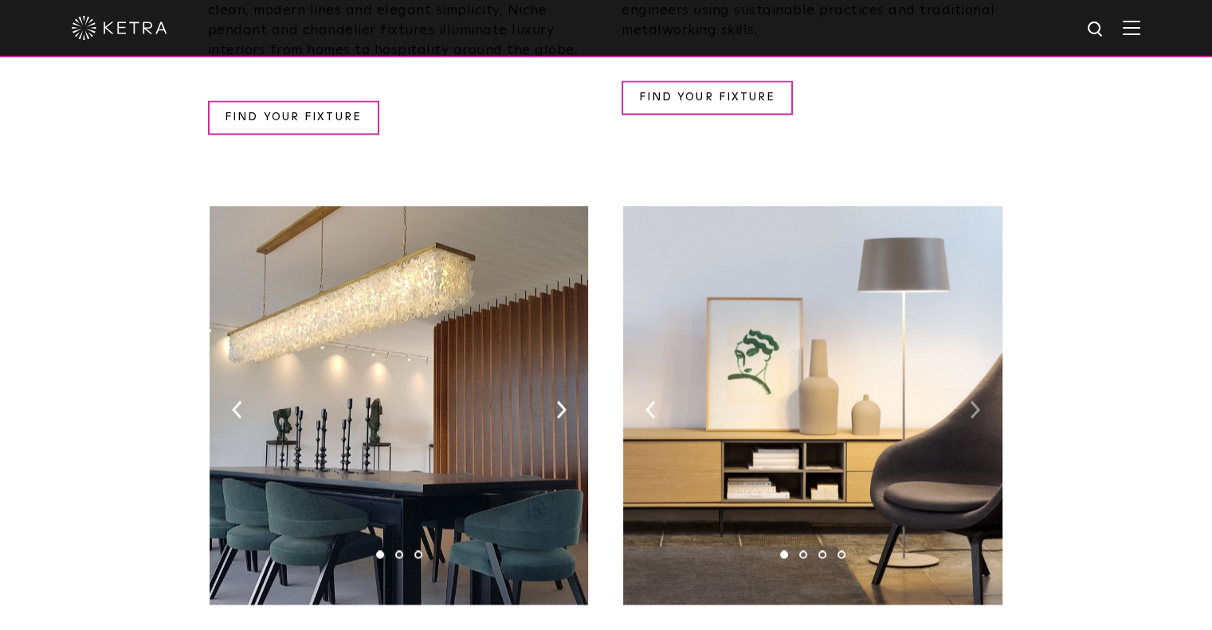
click at [971, 401] on img at bounding box center [975, 410] width 10 height 18
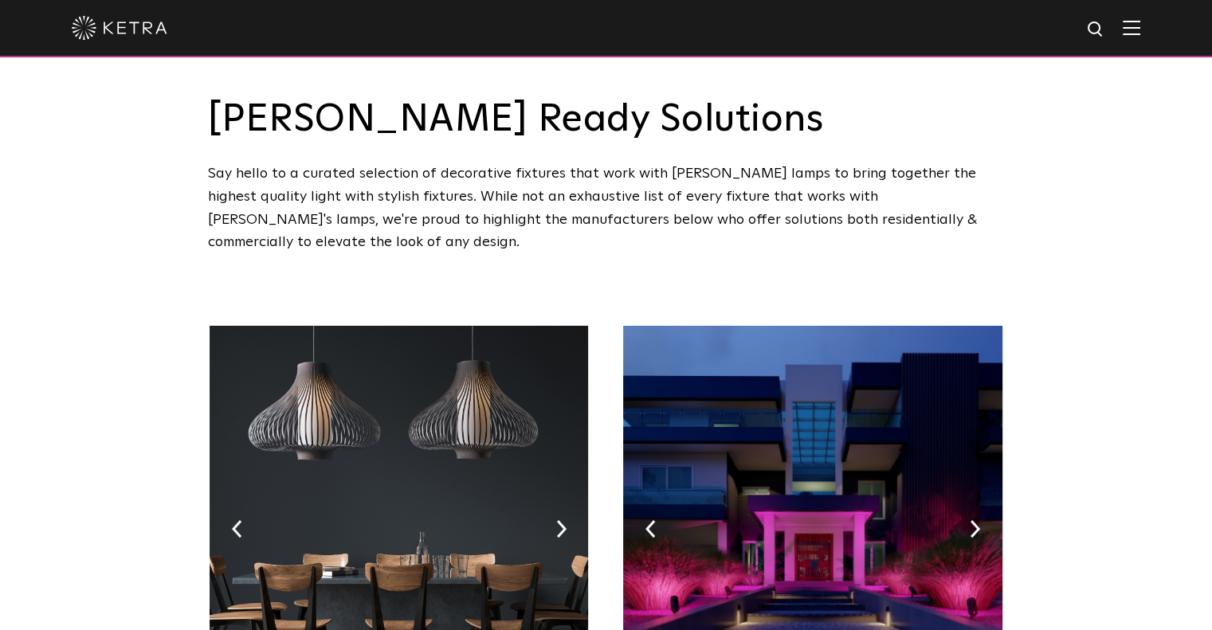
scroll to position [0, 0]
